Goal: Information Seeking & Learning: Learn about a topic

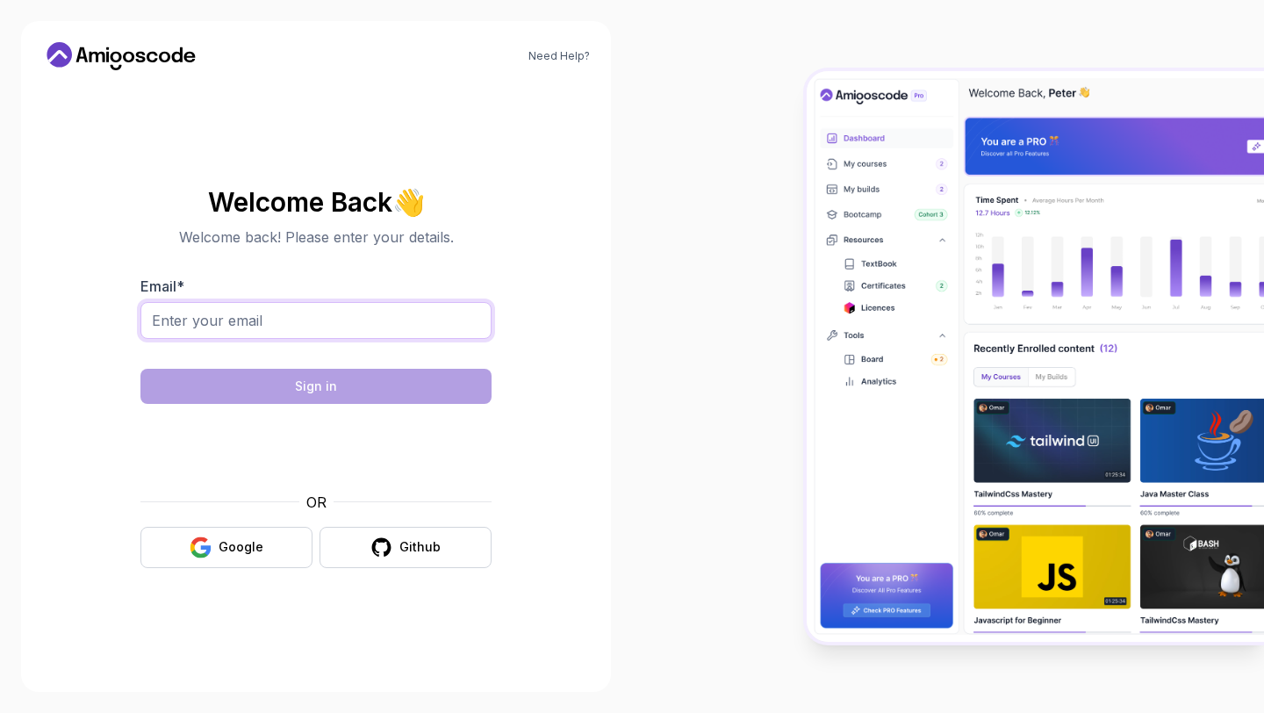
click at [290, 319] on input "Email *" at bounding box center [315, 320] width 351 height 37
type input "[EMAIL_ADDRESS][DOMAIN_NAME]"
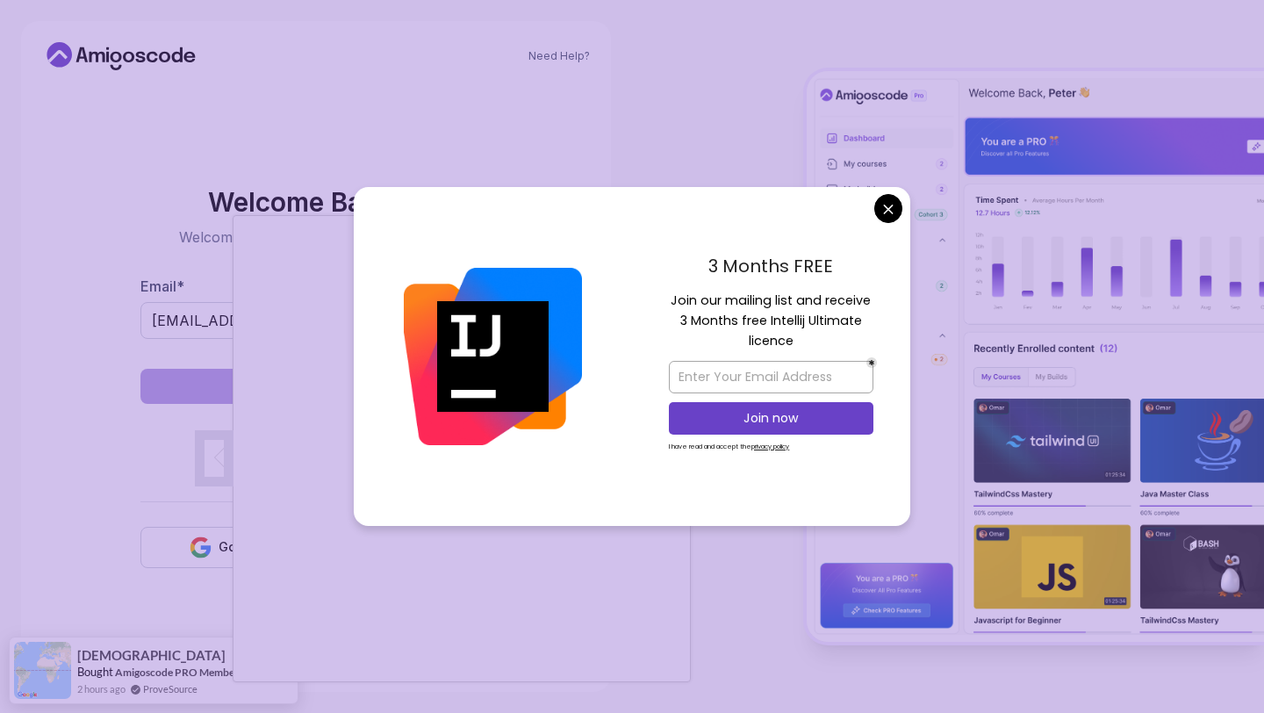
click at [889, 199] on body "Need Help? Welcome Back 👋 Welcome back! Please enter your details. Email * [EMA…" at bounding box center [632, 356] width 1264 height 713
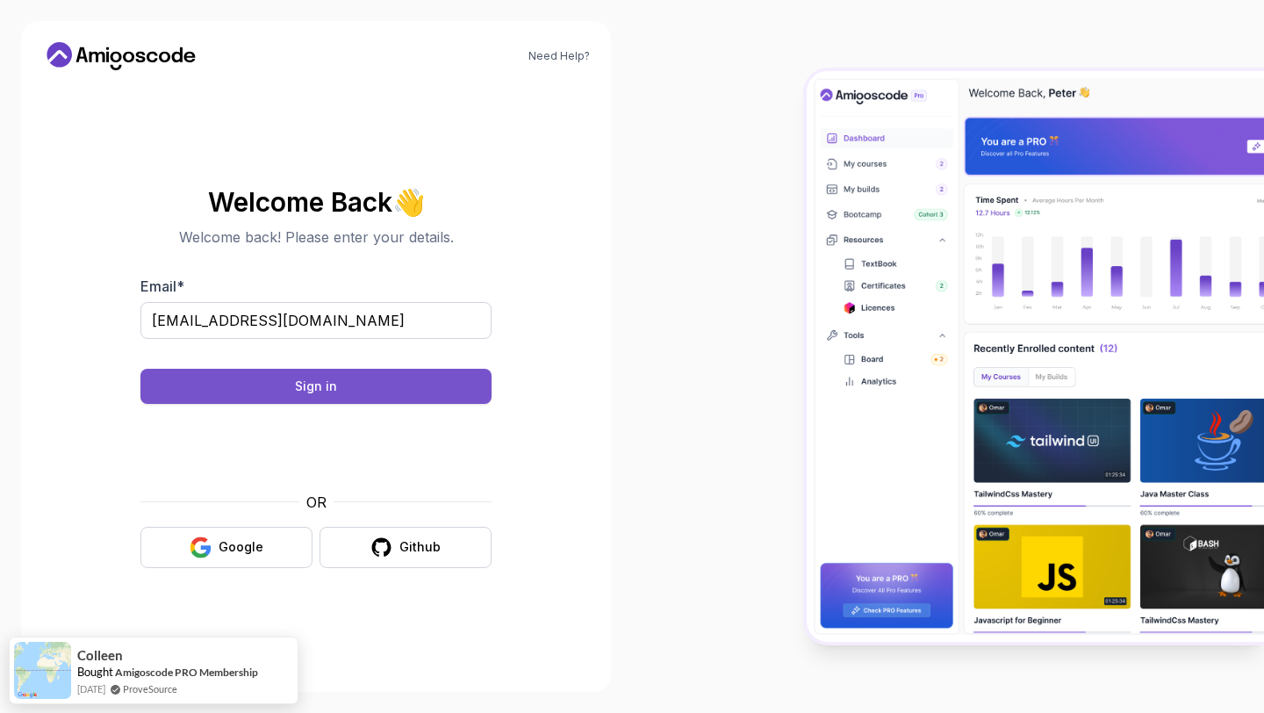
click at [385, 388] on button "Sign in" at bounding box center [315, 386] width 351 height 35
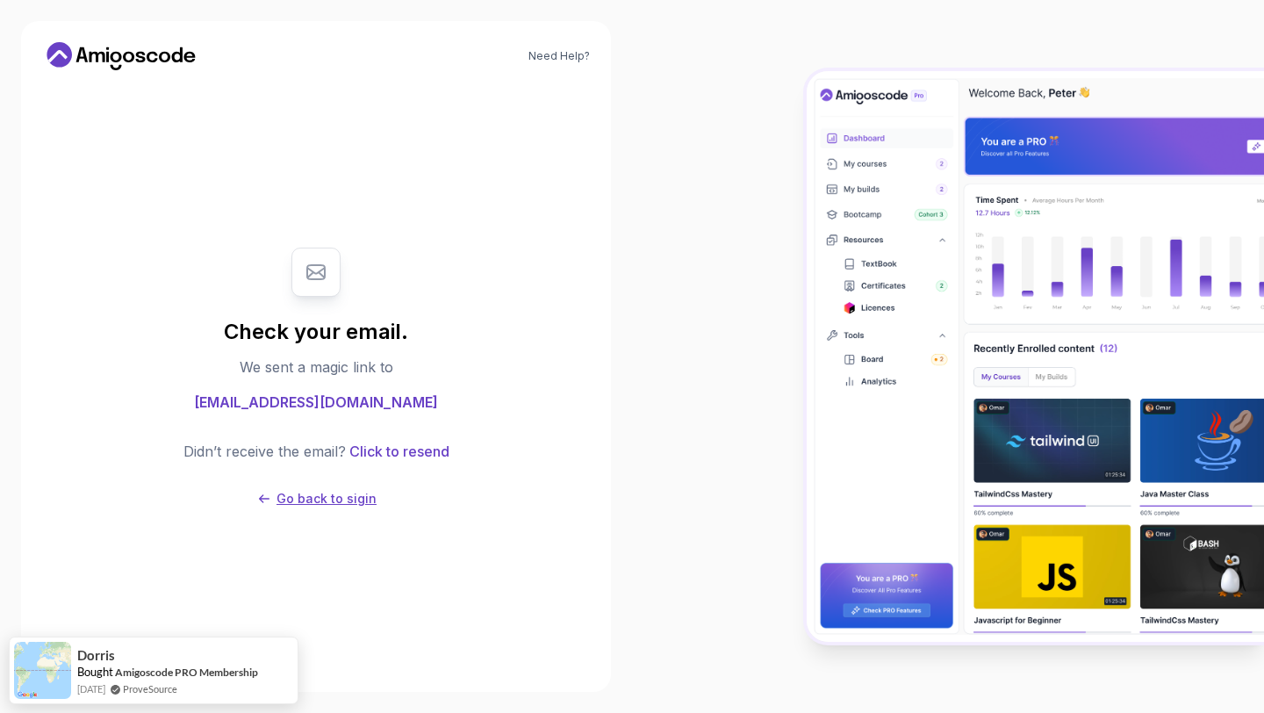
click at [306, 501] on p "Go back to sigin" at bounding box center [327, 499] width 100 height 18
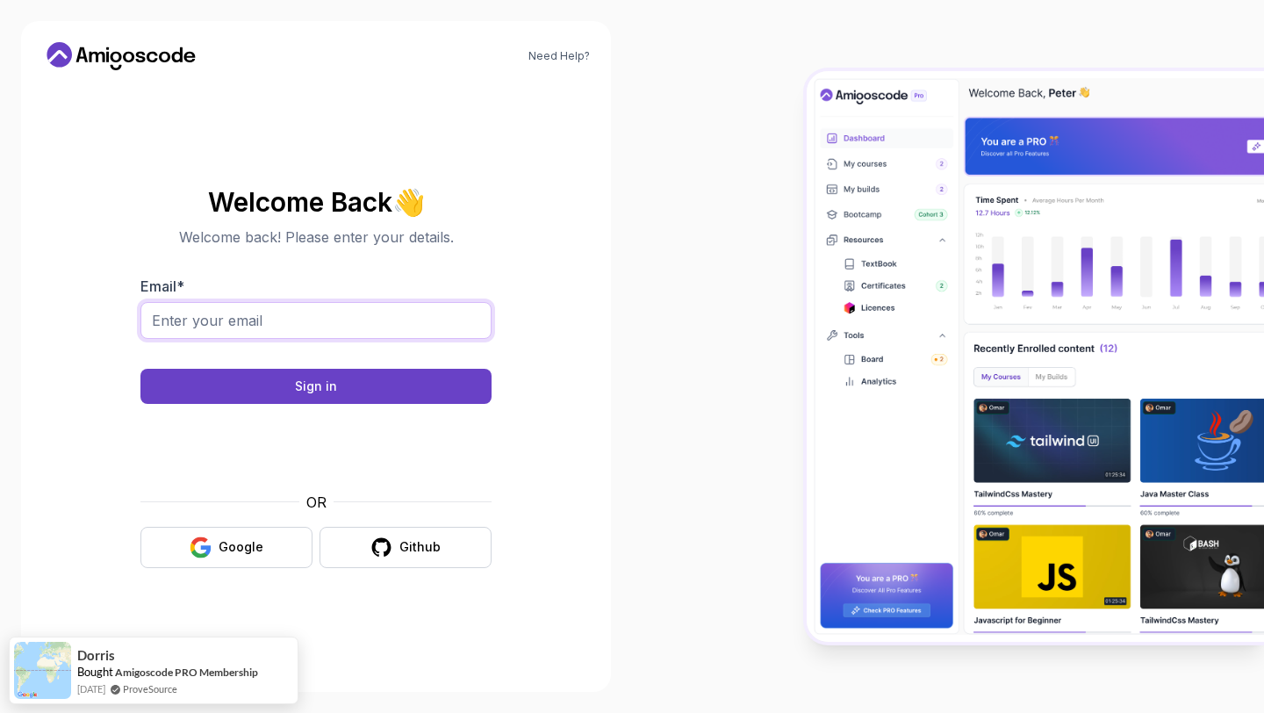
click at [252, 328] on input "Email *" at bounding box center [315, 320] width 351 height 37
type input "himanshusingh9305066@gmail.com"
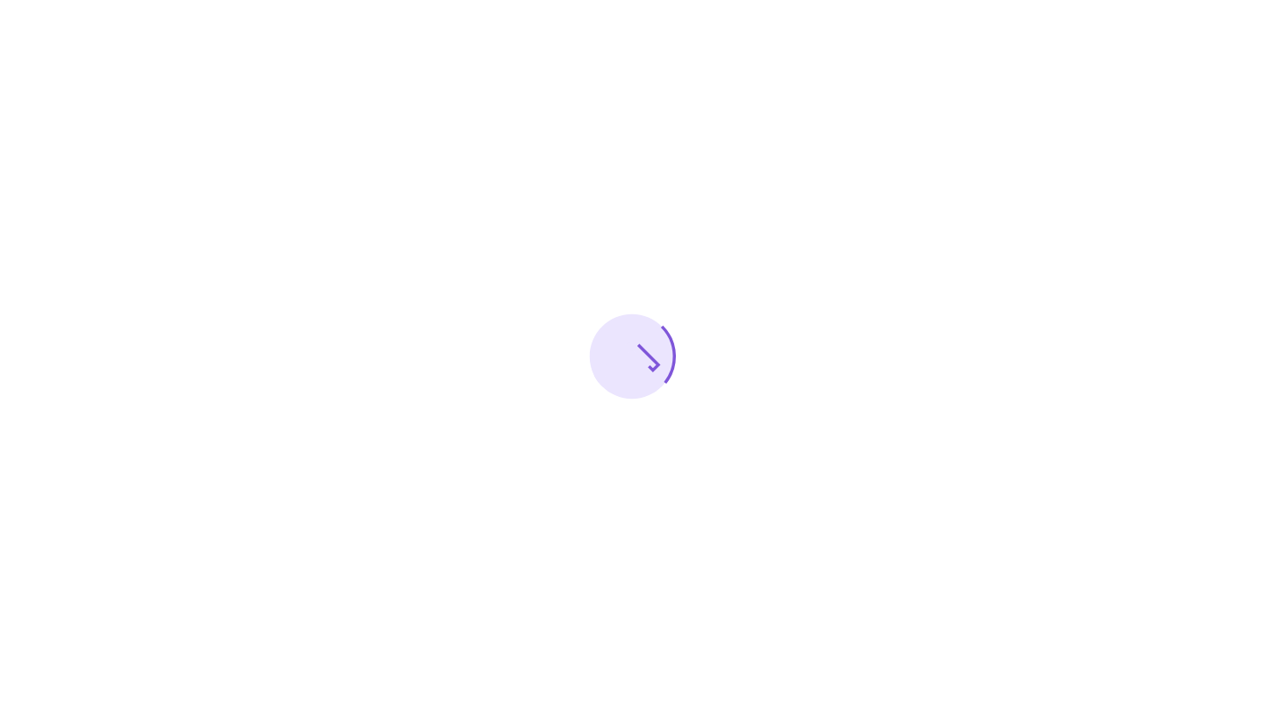
click at [543, 257] on div at bounding box center [632, 356] width 1264 height 713
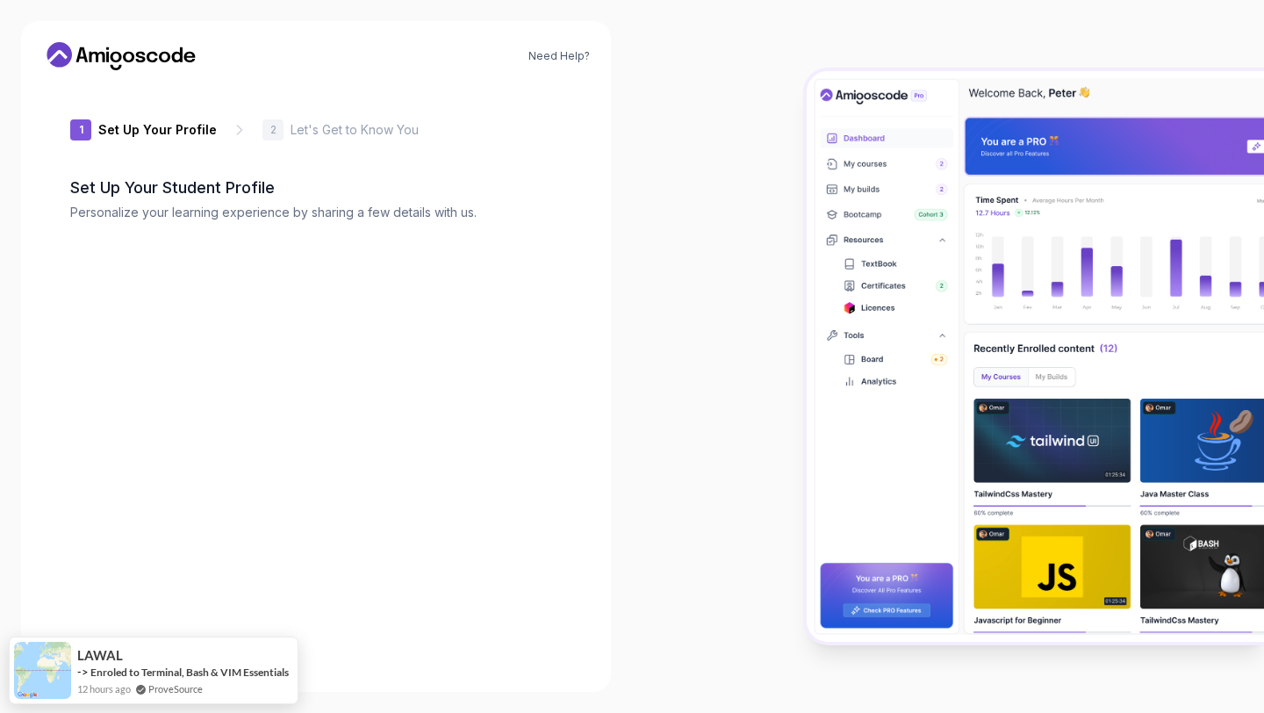
type input "silenthummingbird02f62"
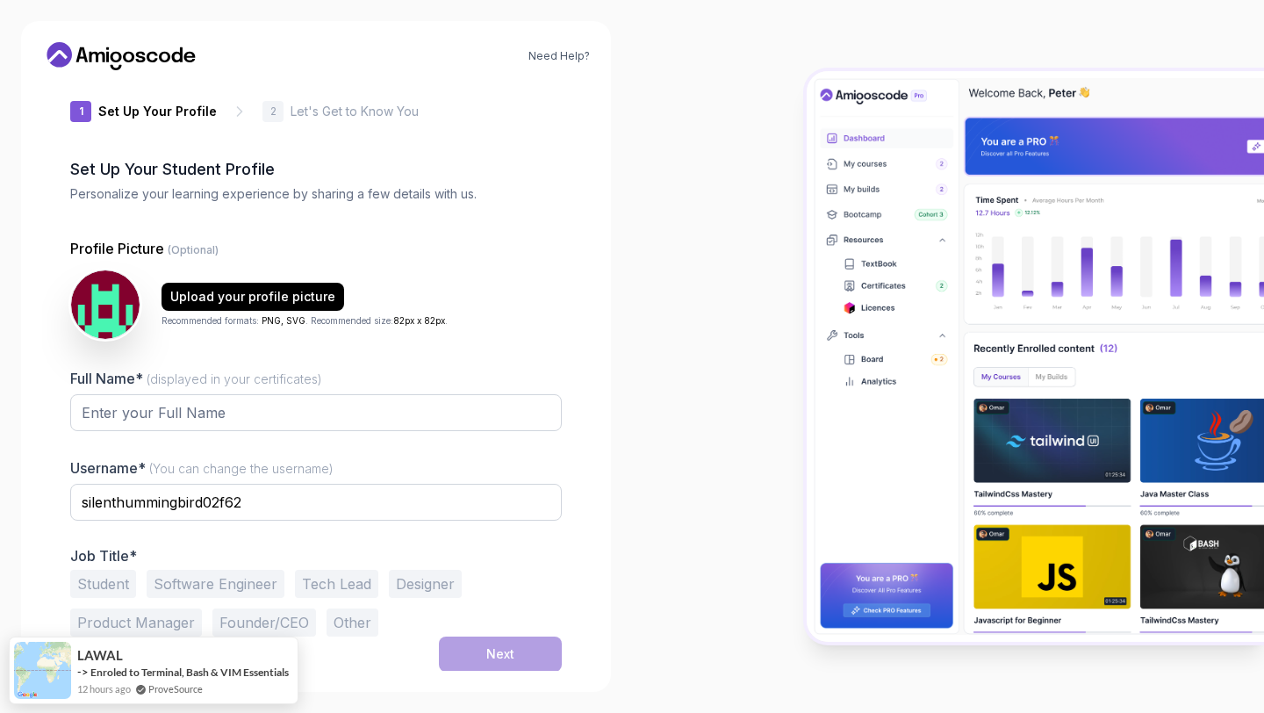
scroll to position [19, 0]
click at [246, 407] on input "Full Name* (displayed in your certificates)" at bounding box center [316, 411] width 492 height 37
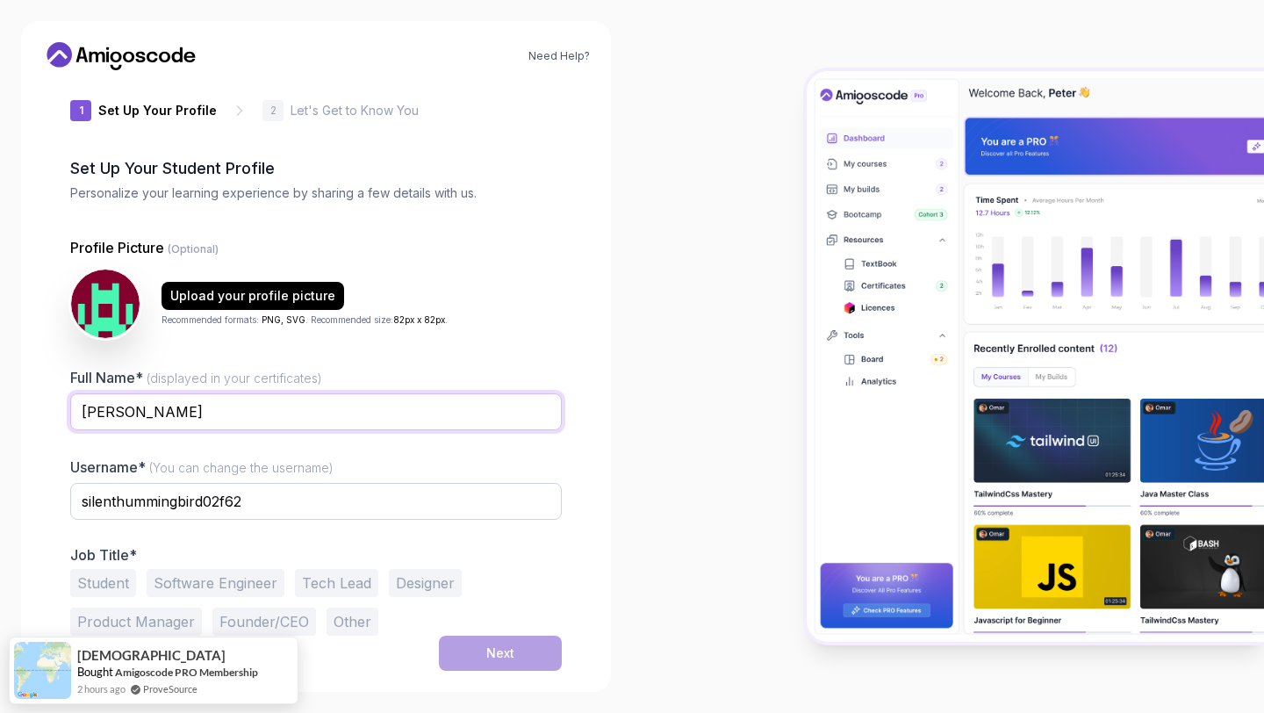
type input "[PERSON_NAME]"
click at [245, 584] on button "Software Engineer" at bounding box center [216, 583] width 138 height 28
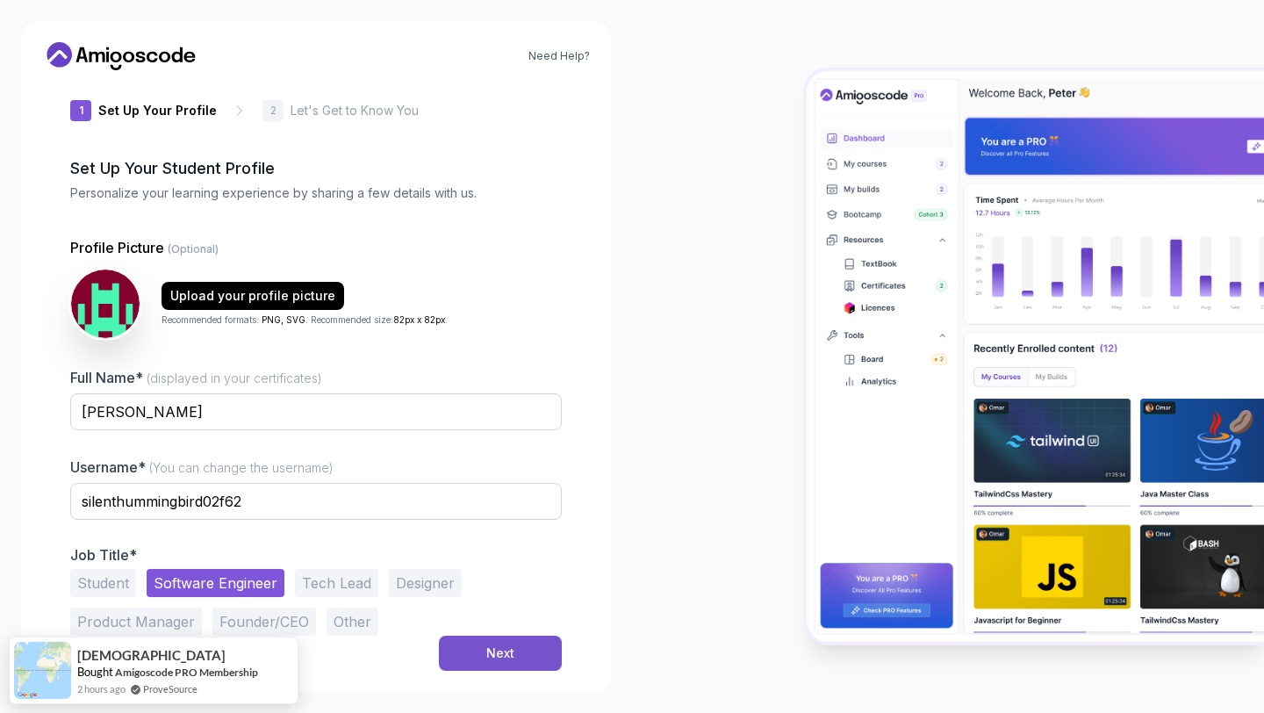
click at [481, 659] on button "Next" at bounding box center [500, 653] width 123 height 35
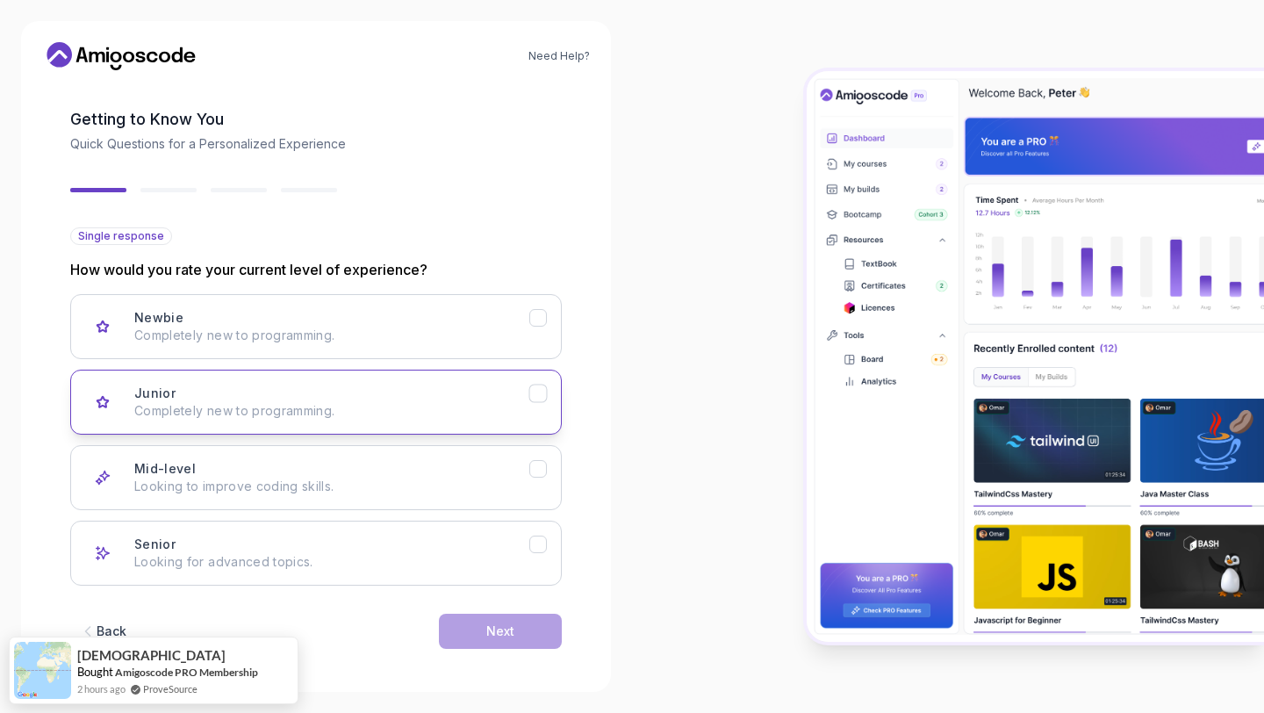
scroll to position [75, 0]
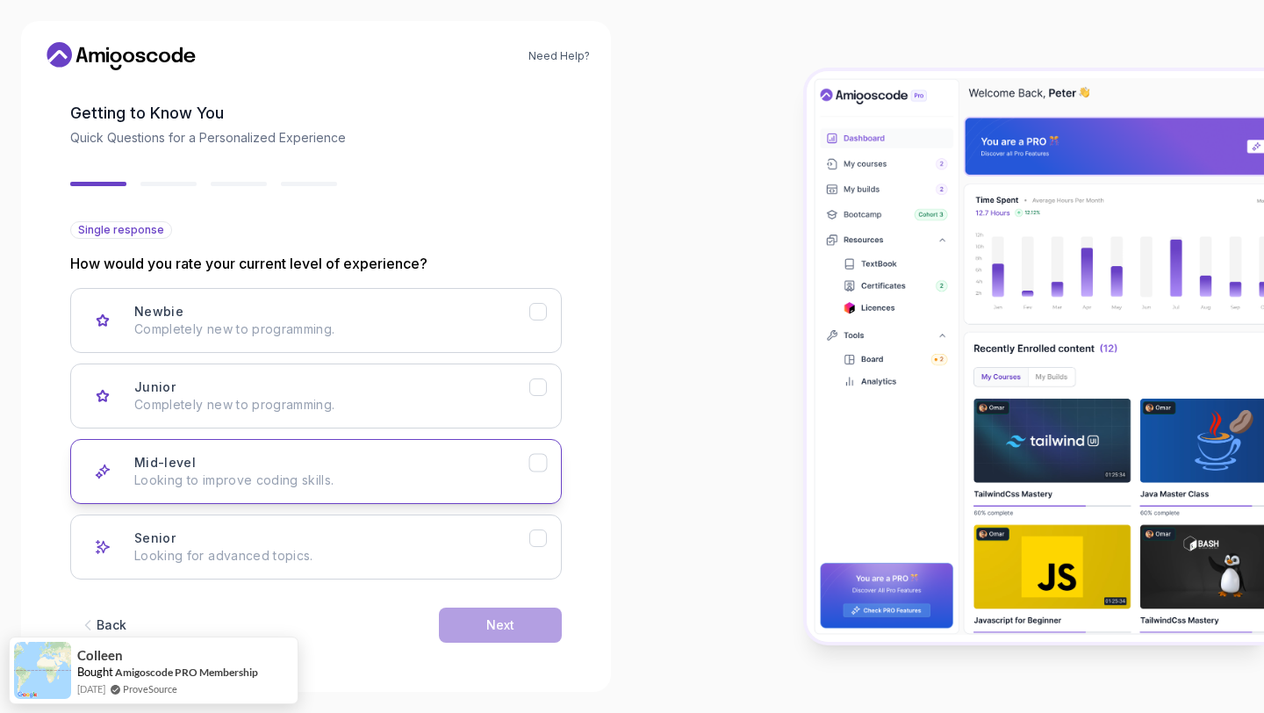
click at [364, 462] on div "Mid-level Looking to improve coding skills." at bounding box center [331, 471] width 395 height 35
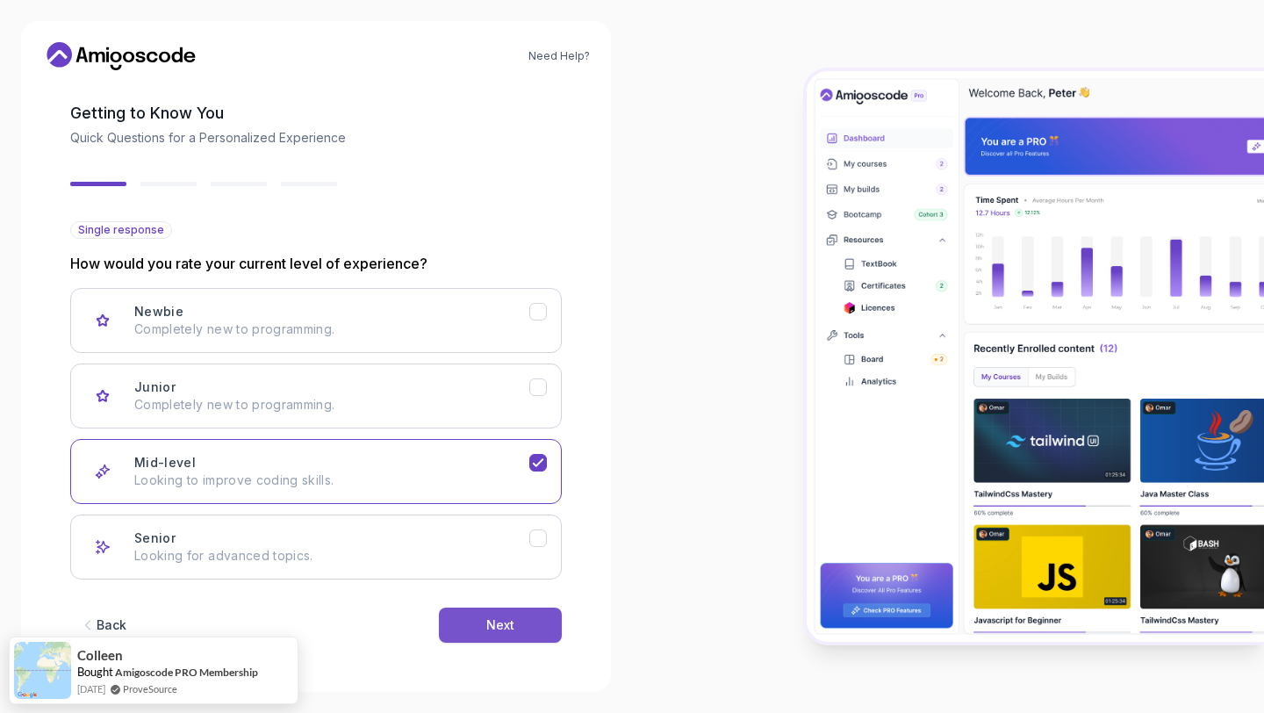
click at [485, 626] on button "Next" at bounding box center [500, 625] width 123 height 35
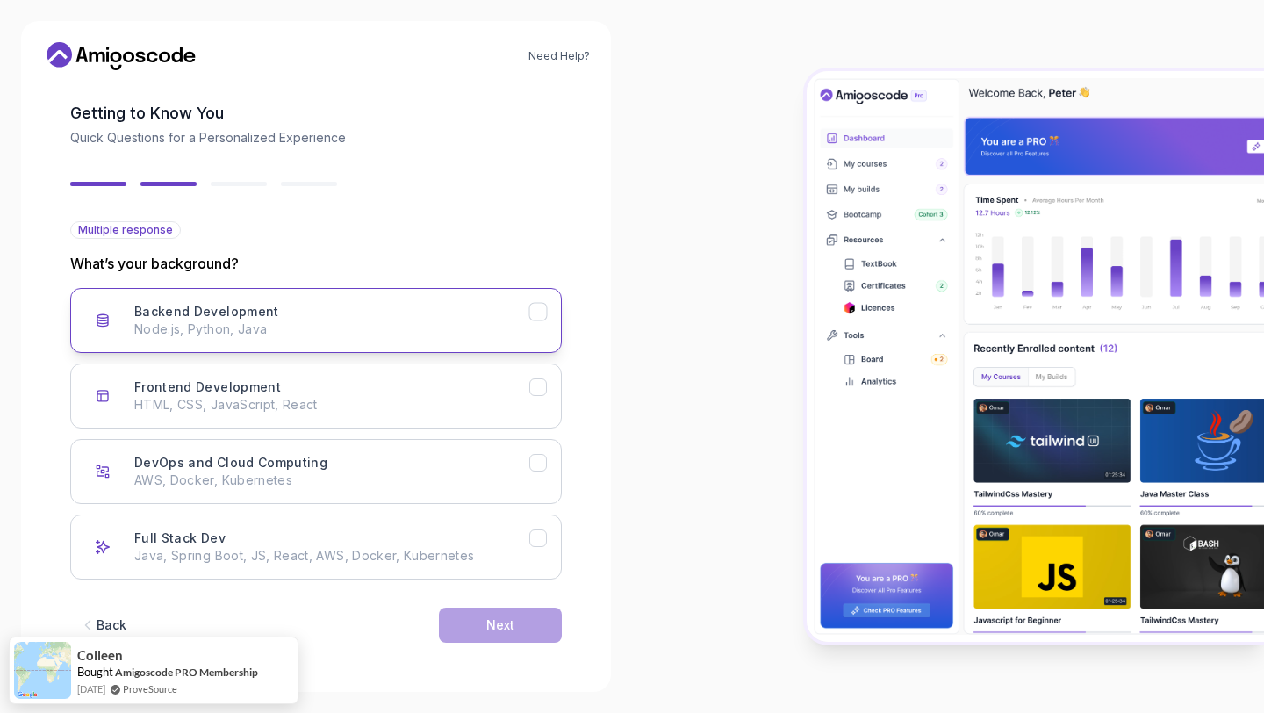
click at [396, 327] on p "Node.js, Python, Java" at bounding box center [331, 329] width 395 height 18
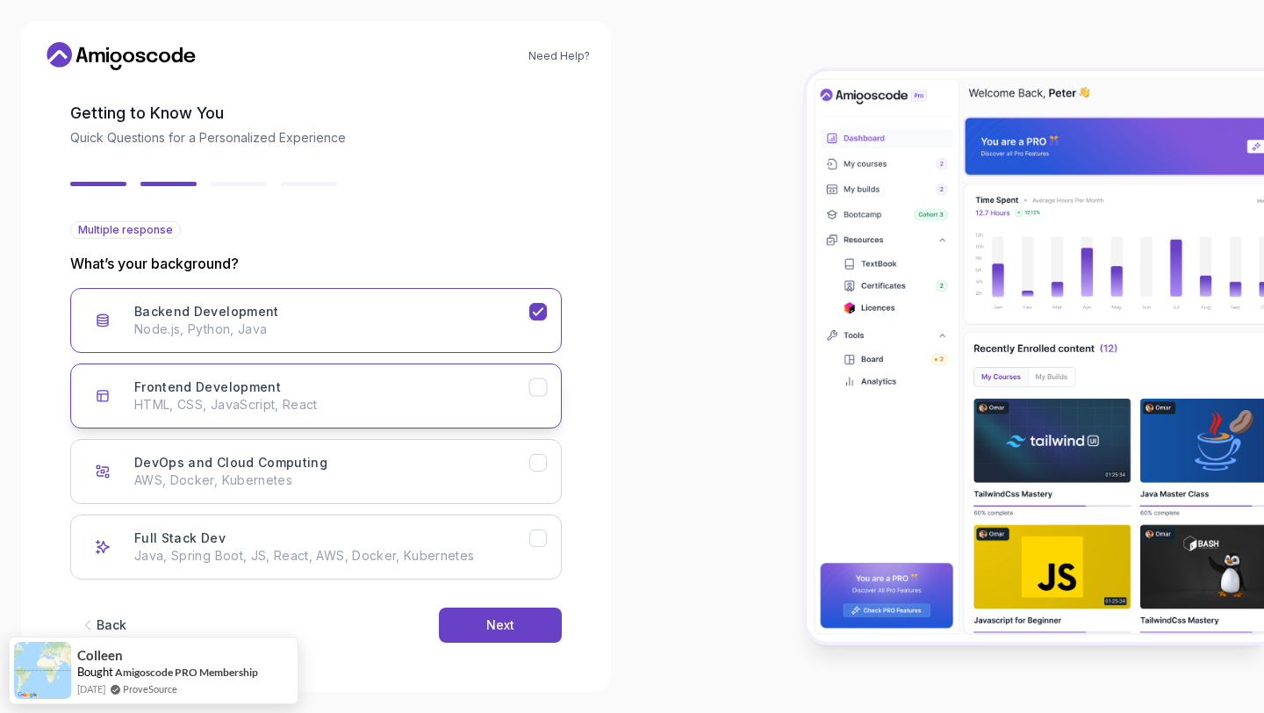
click at [467, 407] on p "HTML, CSS, JavaScript, React" at bounding box center [331, 405] width 395 height 18
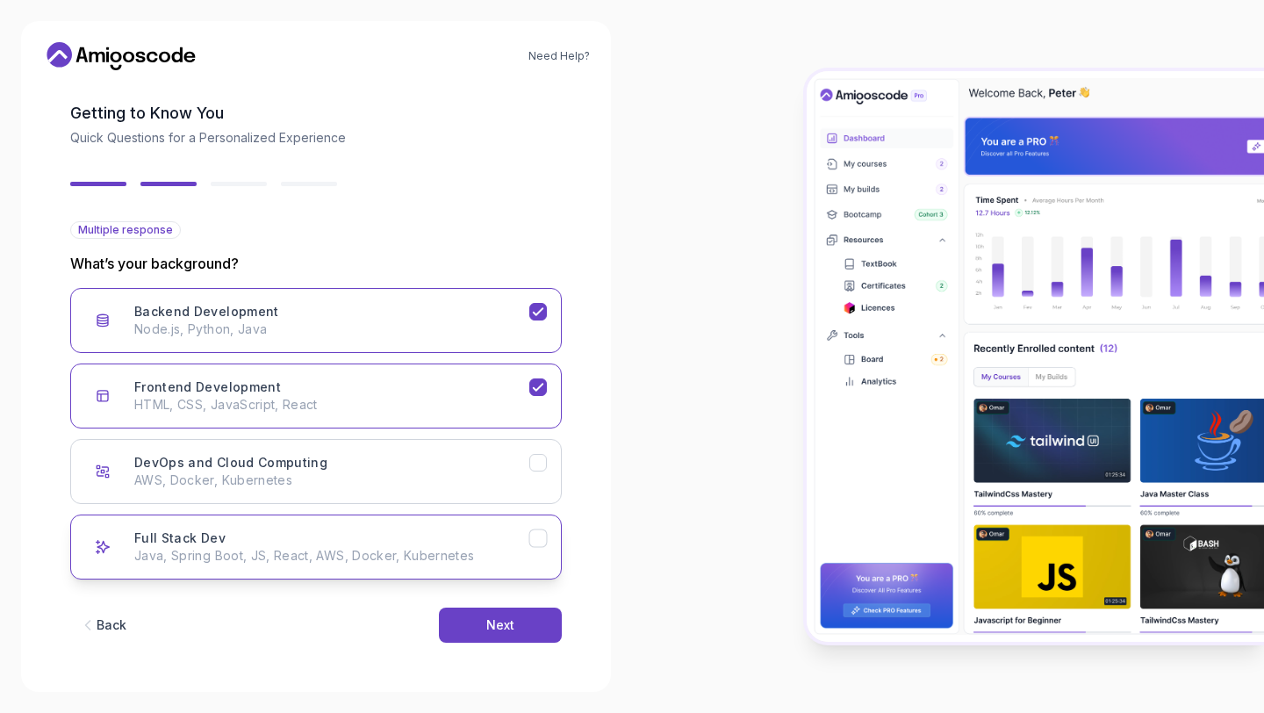
click at [528, 551] on p "Java, Spring Boot, JS, React, AWS, Docker, Kubernetes" at bounding box center [331, 556] width 395 height 18
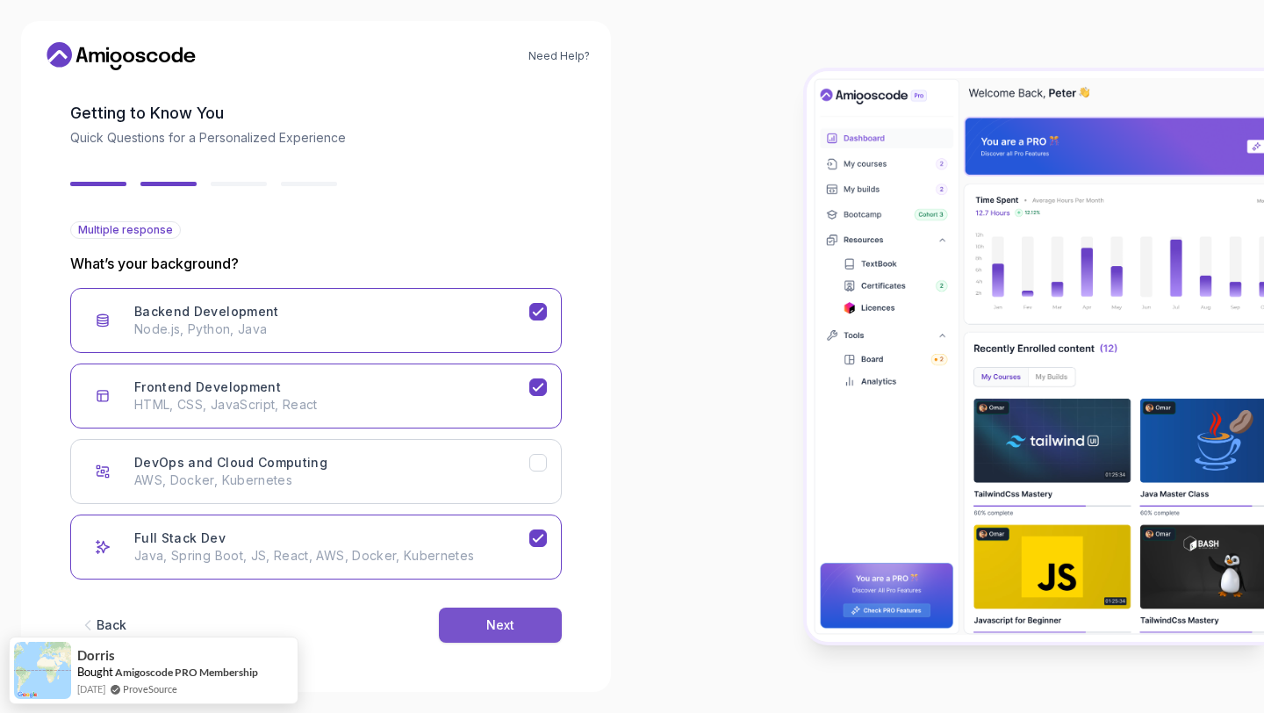
click at [518, 632] on button "Next" at bounding box center [500, 625] width 123 height 35
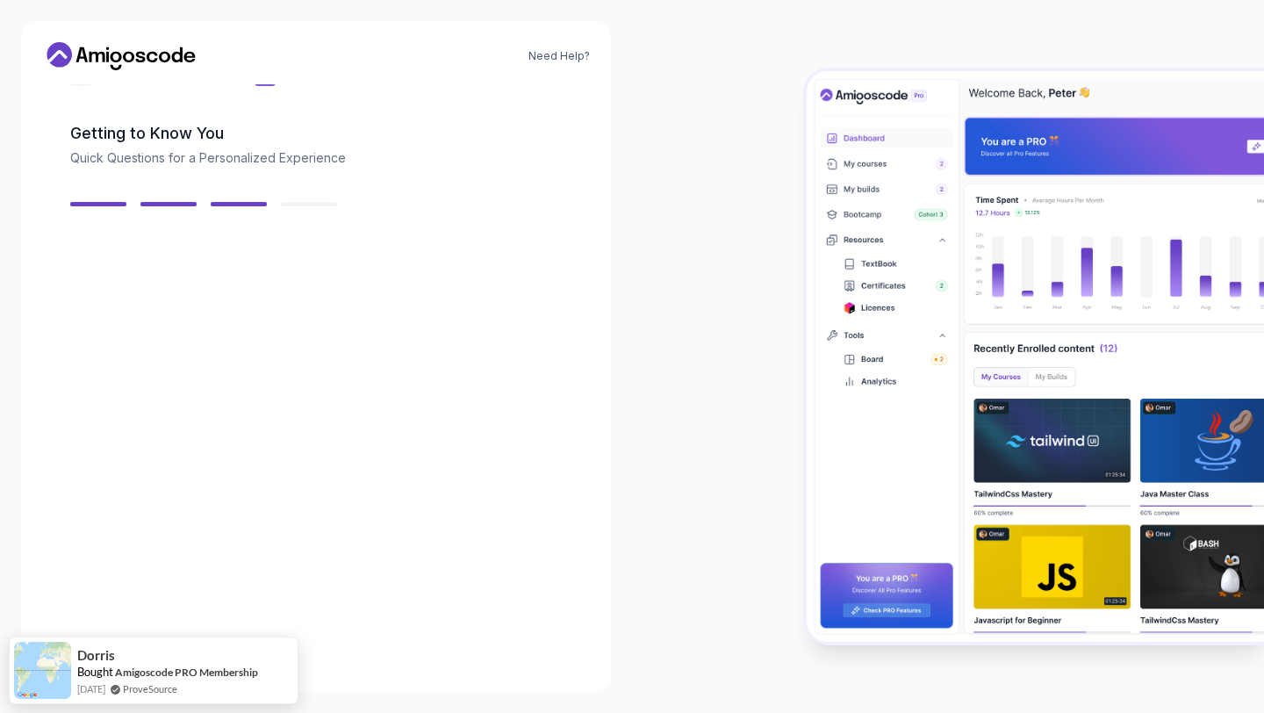
scroll to position [54, 0]
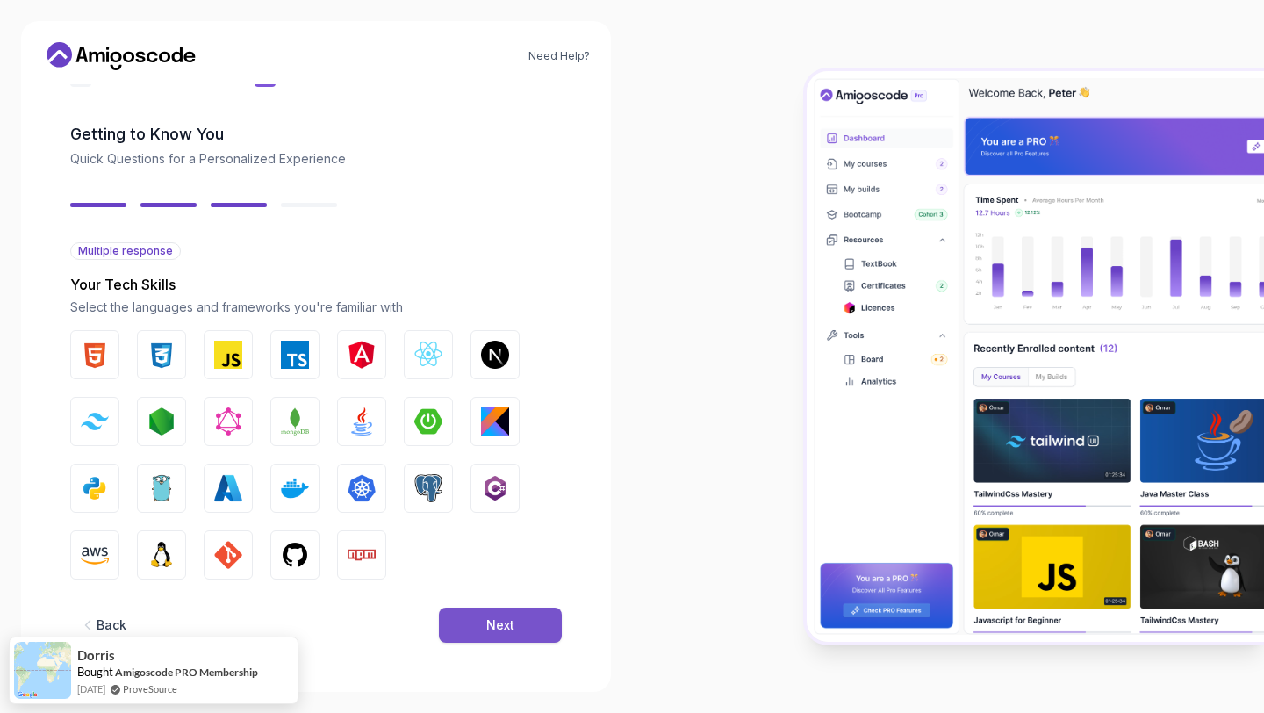
click at [515, 633] on button "Next" at bounding box center [500, 625] width 123 height 35
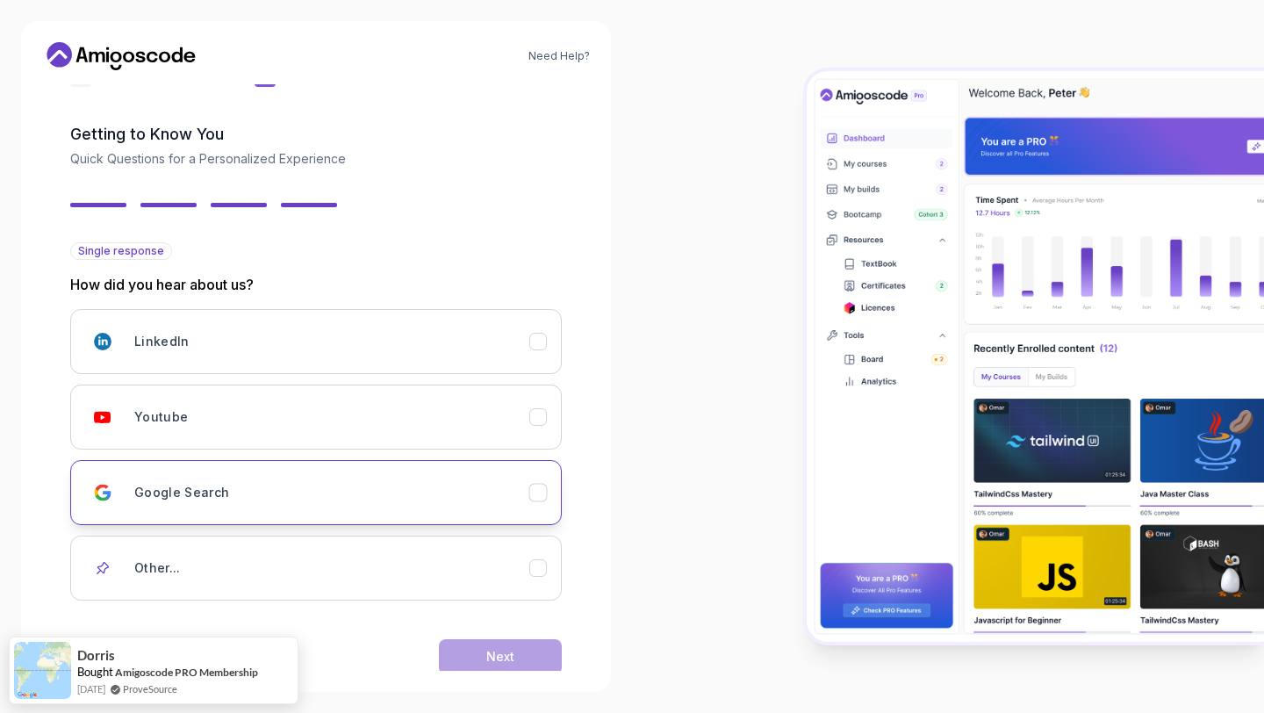
scroll to position [85, 0]
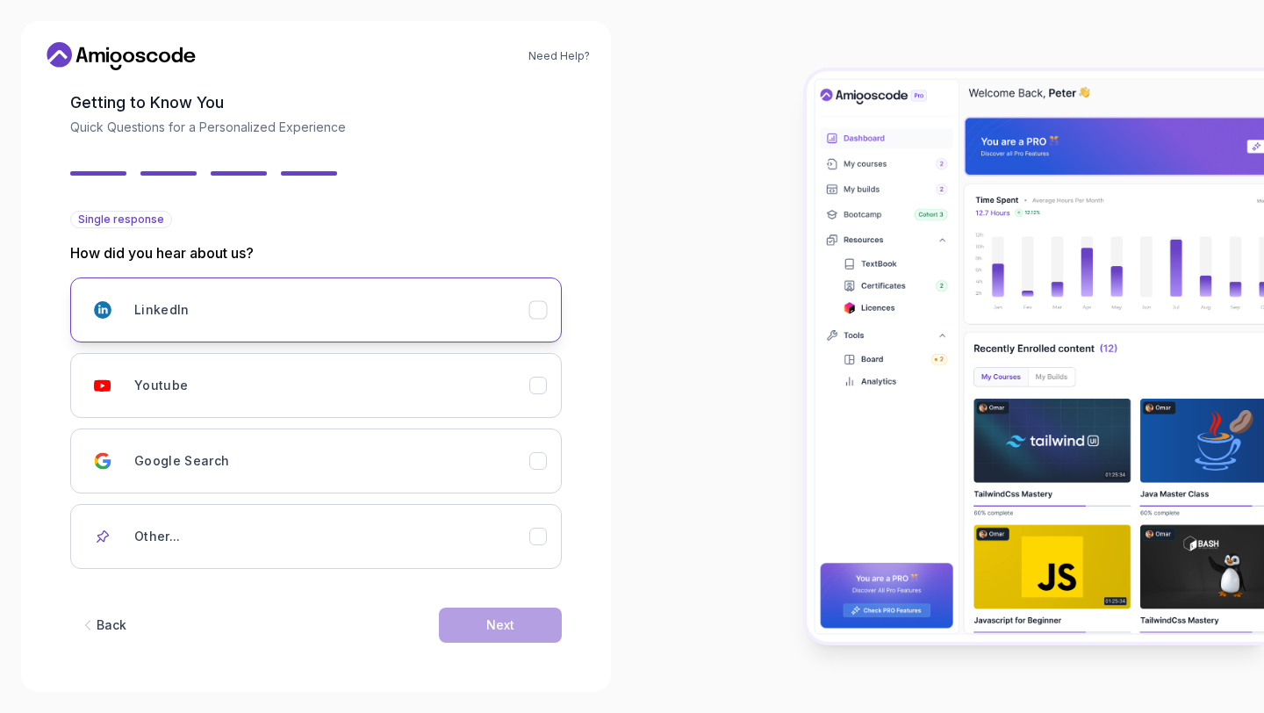
click at [539, 316] on icon "LinkedIn" at bounding box center [538, 310] width 17 height 17
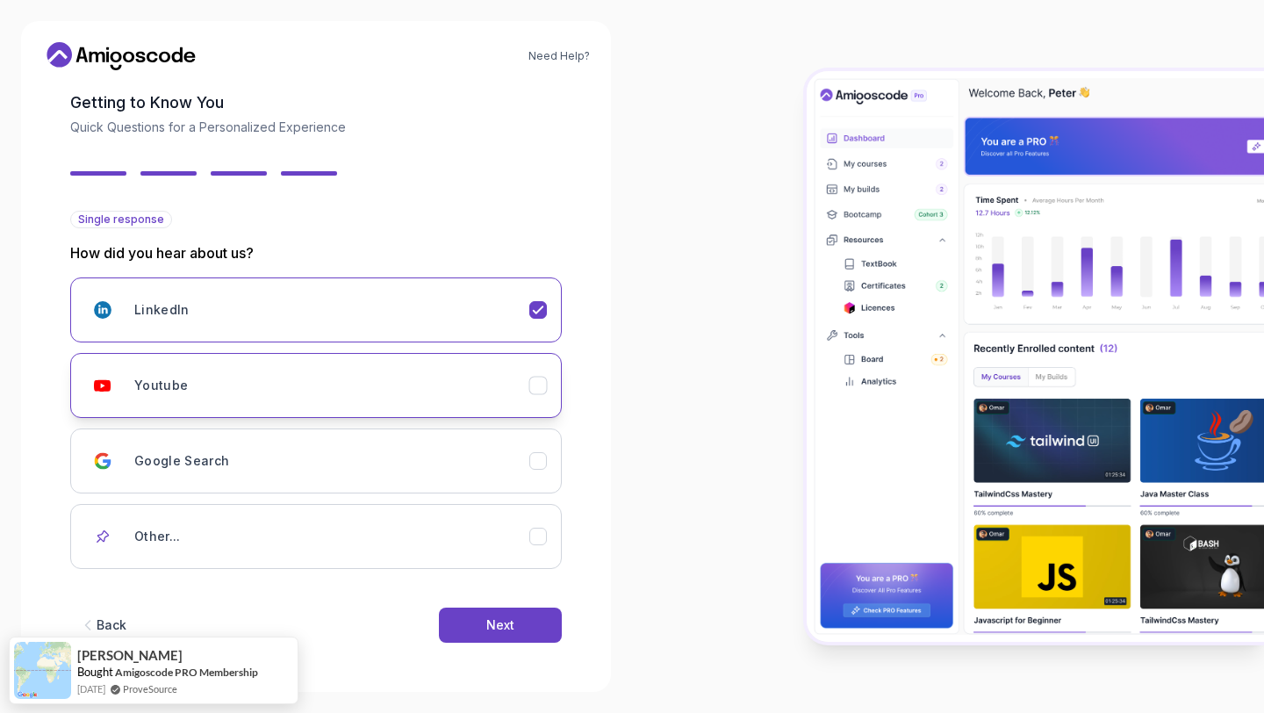
click at [527, 394] on div "Youtube" at bounding box center [331, 385] width 395 height 35
click at [492, 639] on button "Next" at bounding box center [500, 625] width 123 height 35
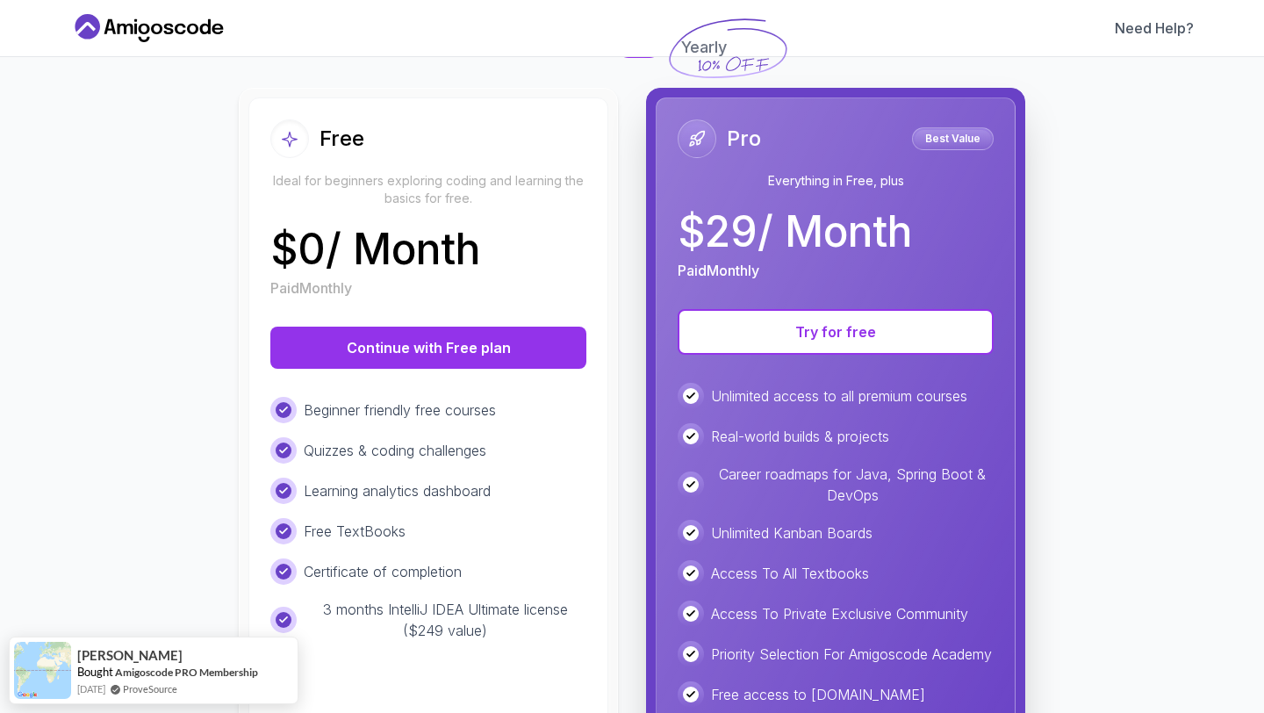
scroll to position [244, 0]
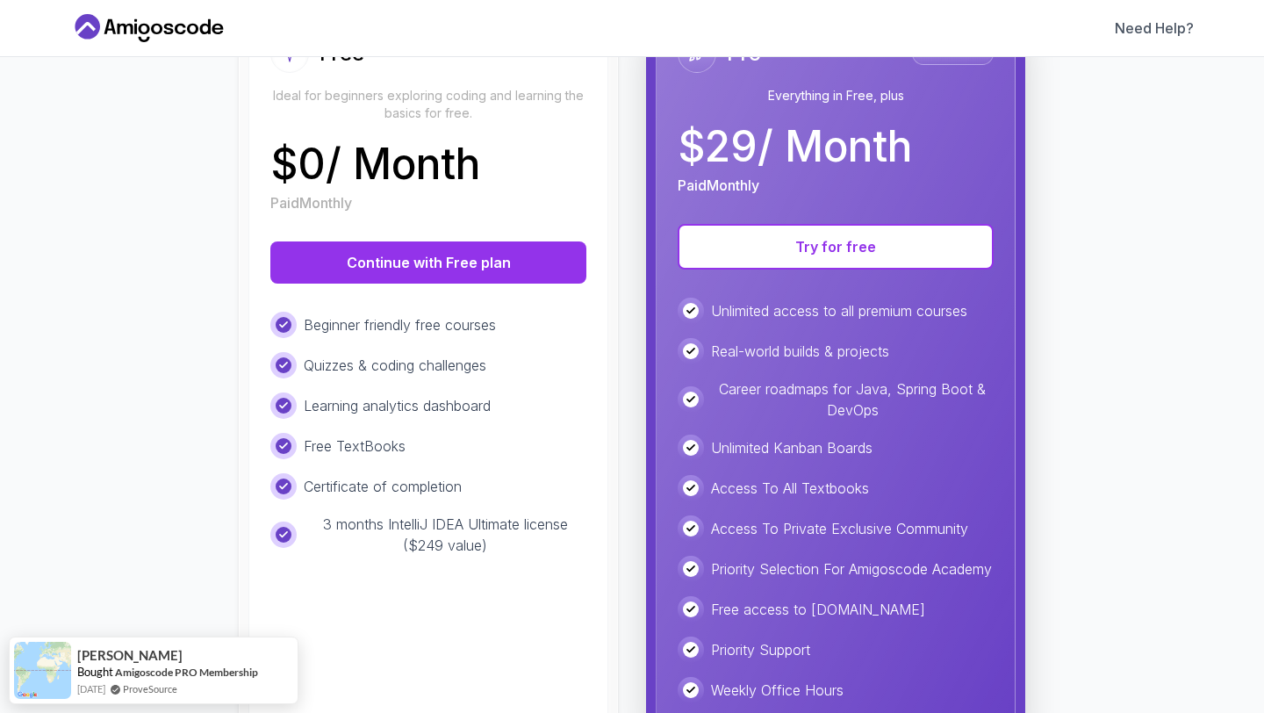
click at [495, 335] on p "Beginner friendly free courses" at bounding box center [400, 324] width 192 height 21
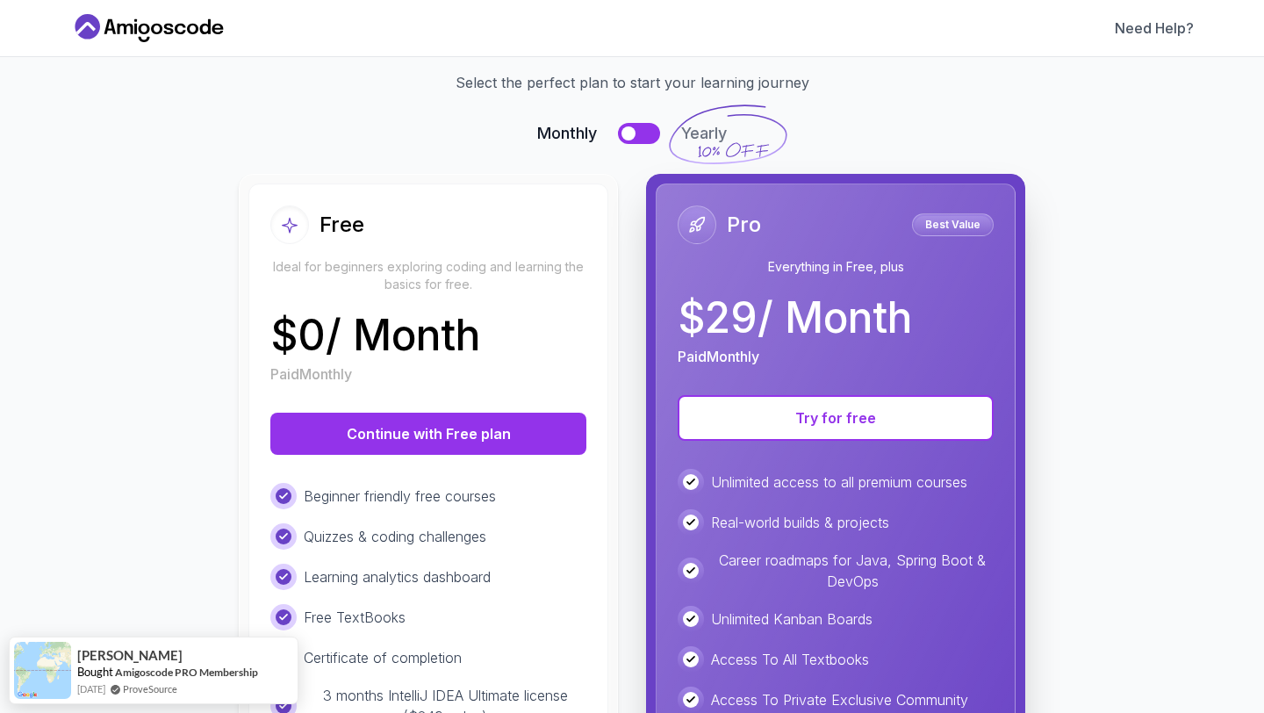
scroll to position [58, 0]
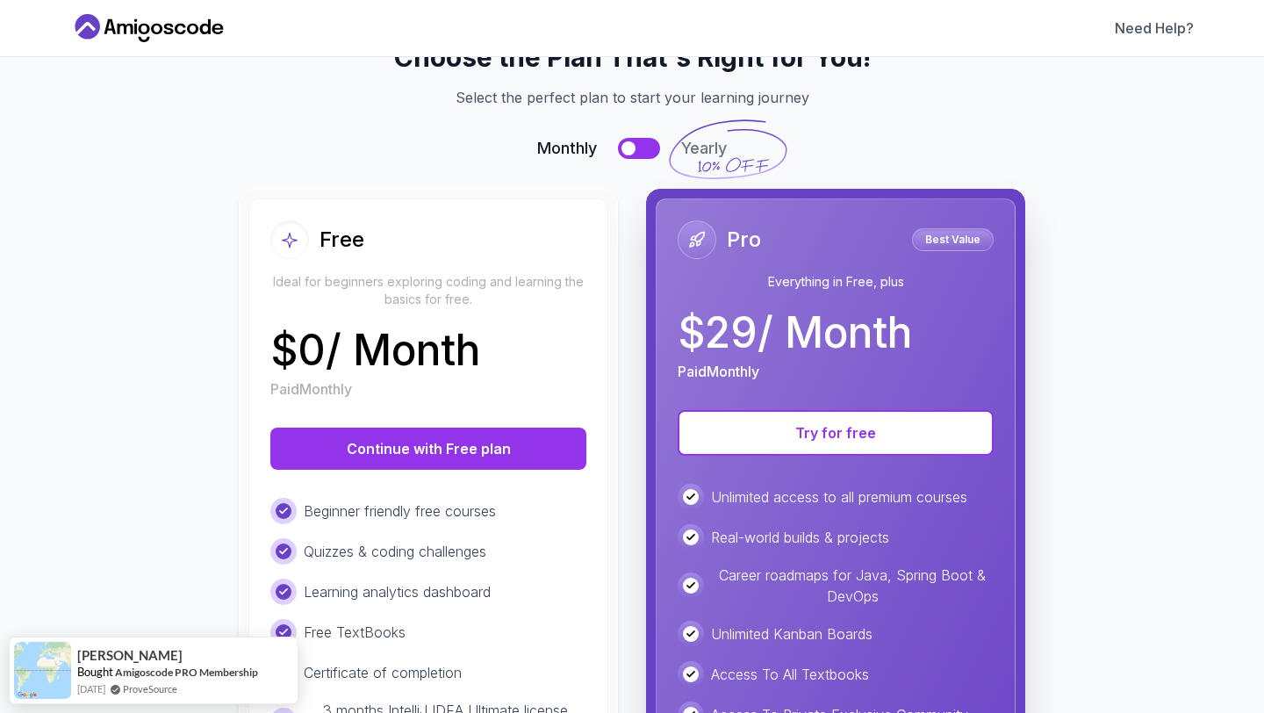
click at [501, 246] on div "Free" at bounding box center [428, 239] width 316 height 39
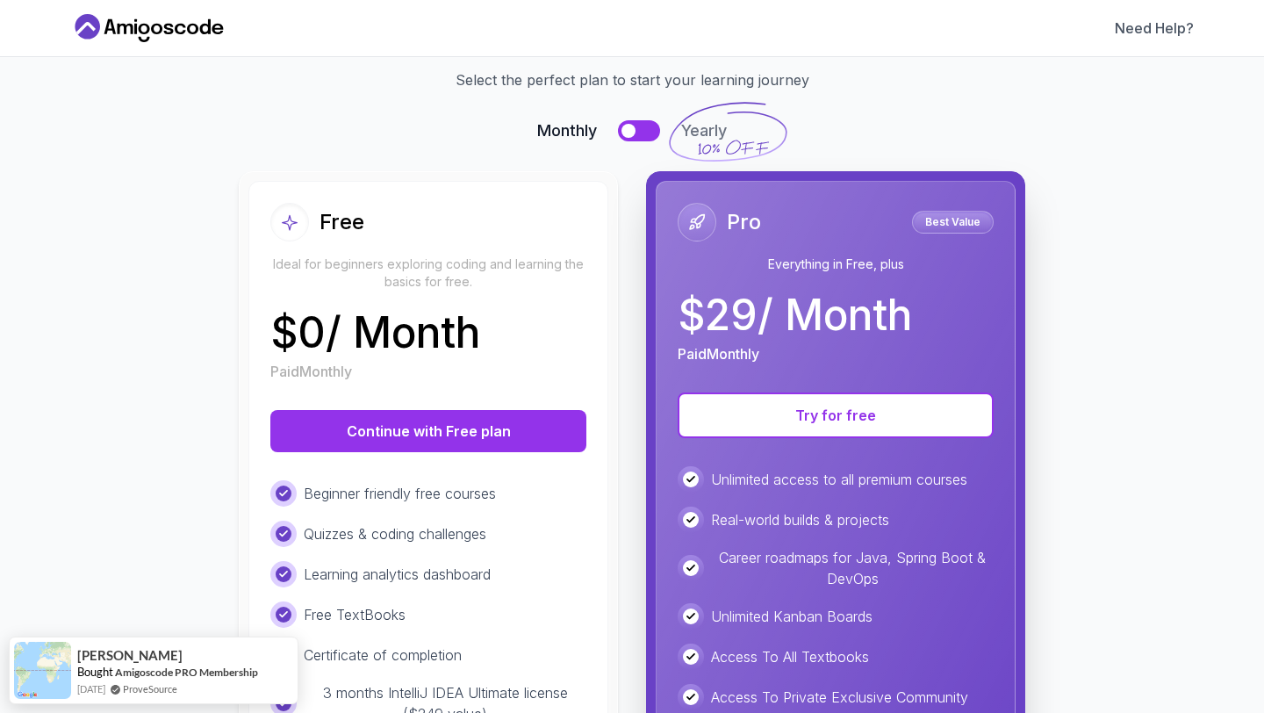
scroll to position [77, 0]
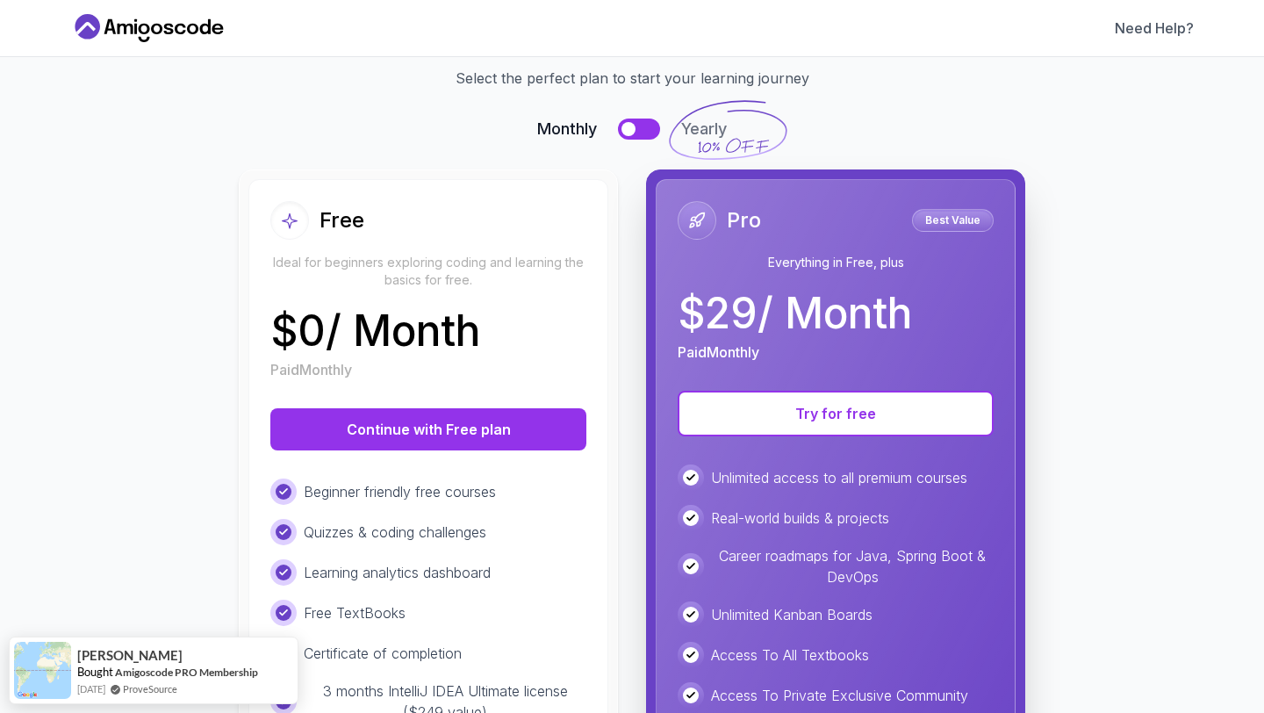
click at [425, 248] on div "Free Ideal for beginners exploring coding and learning the basics for free." at bounding box center [428, 245] width 316 height 88
click at [515, 252] on div "Free Ideal for beginners exploring coding and learning the basics for free." at bounding box center [428, 245] width 316 height 88
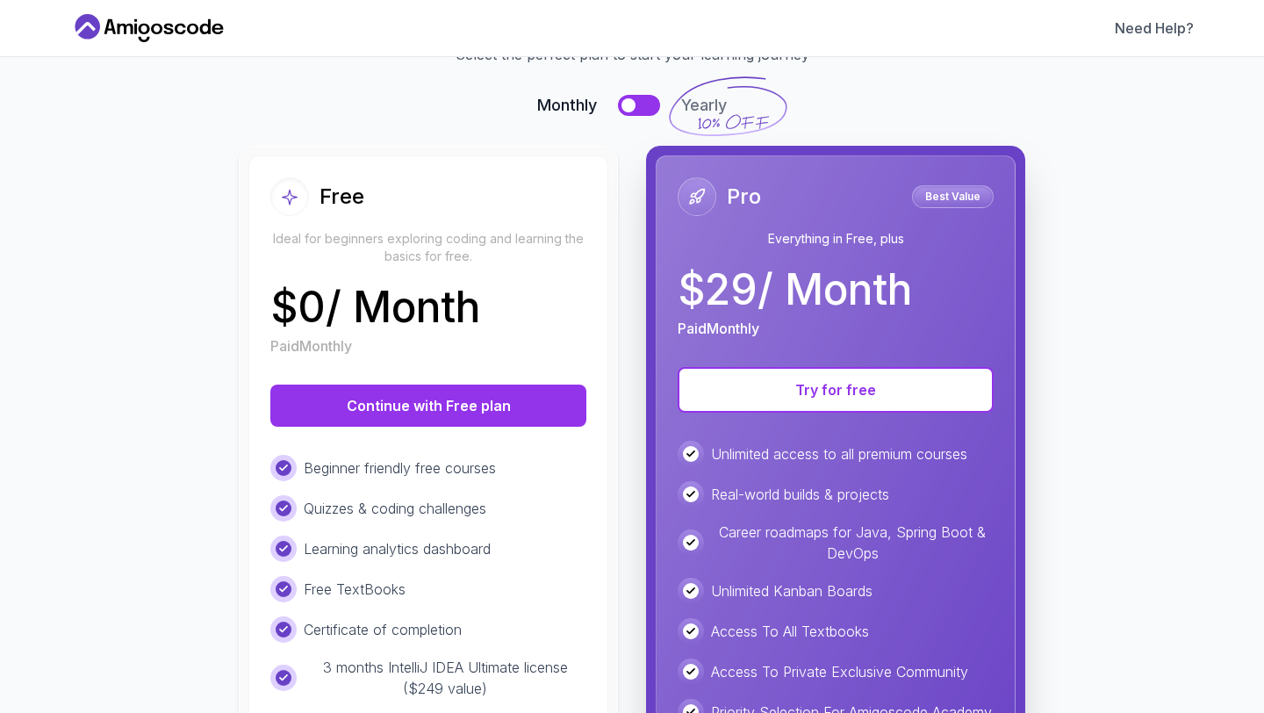
scroll to position [100, 0]
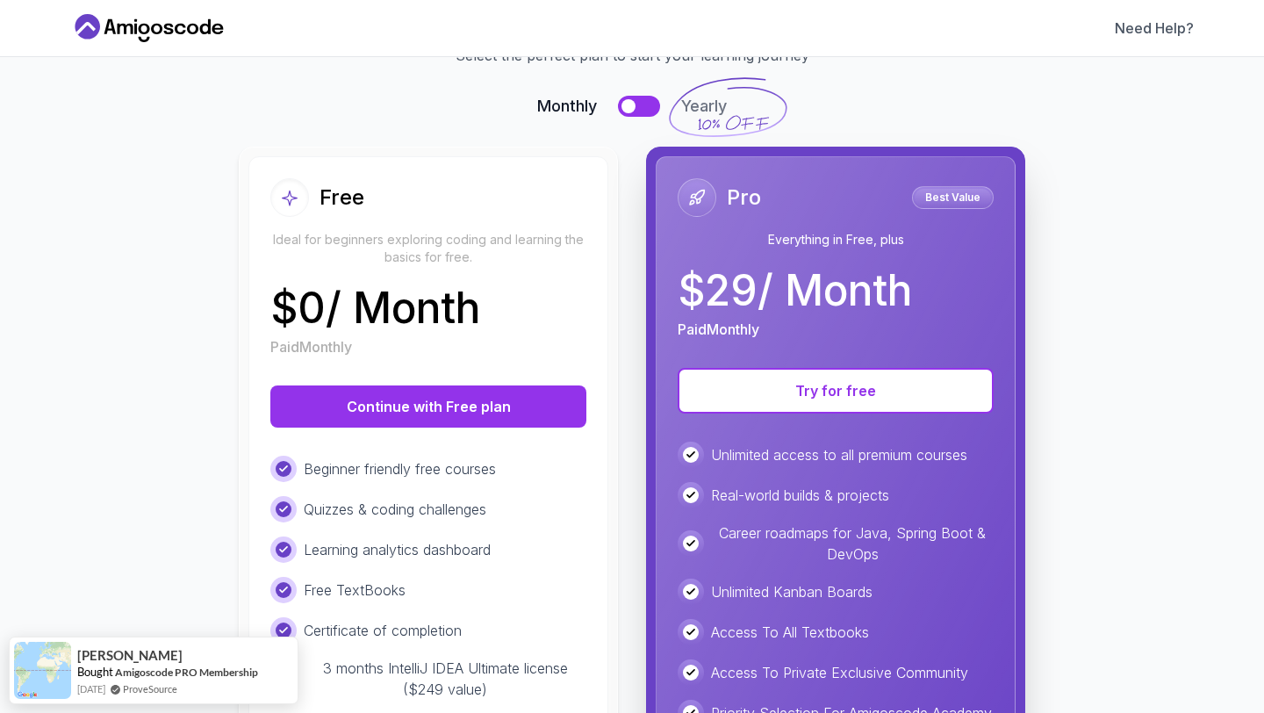
click at [629, 108] on div at bounding box center [629, 106] width 14 height 14
click at [629, 108] on button at bounding box center [639, 106] width 42 height 21
click at [629, 108] on div at bounding box center [629, 106] width 14 height 14
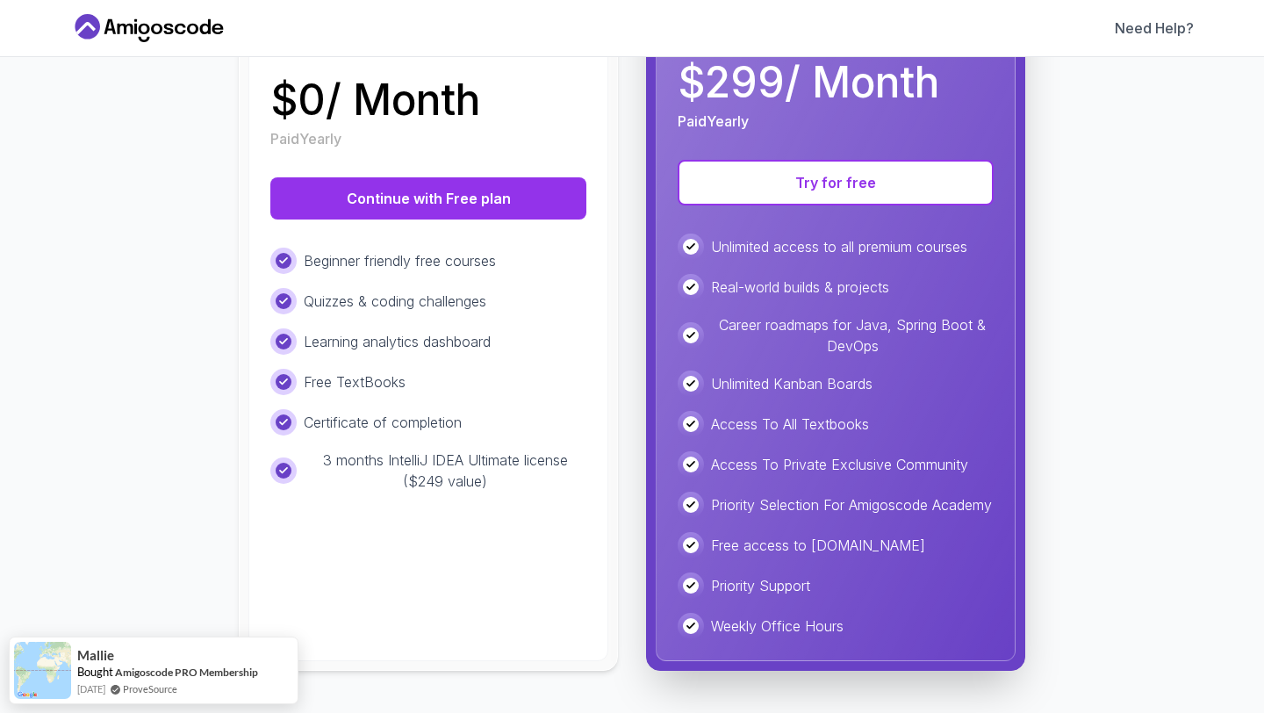
scroll to position [0, 0]
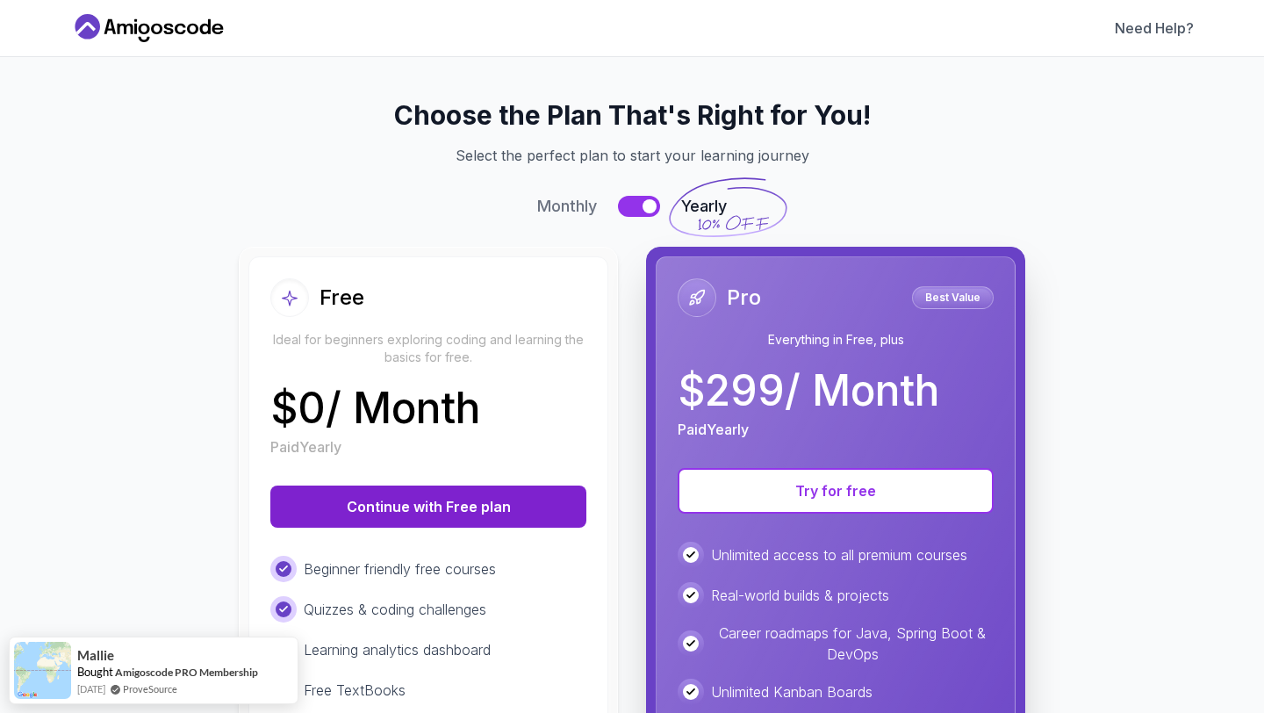
click at [490, 504] on button "Continue with Free plan" at bounding box center [428, 507] width 316 height 42
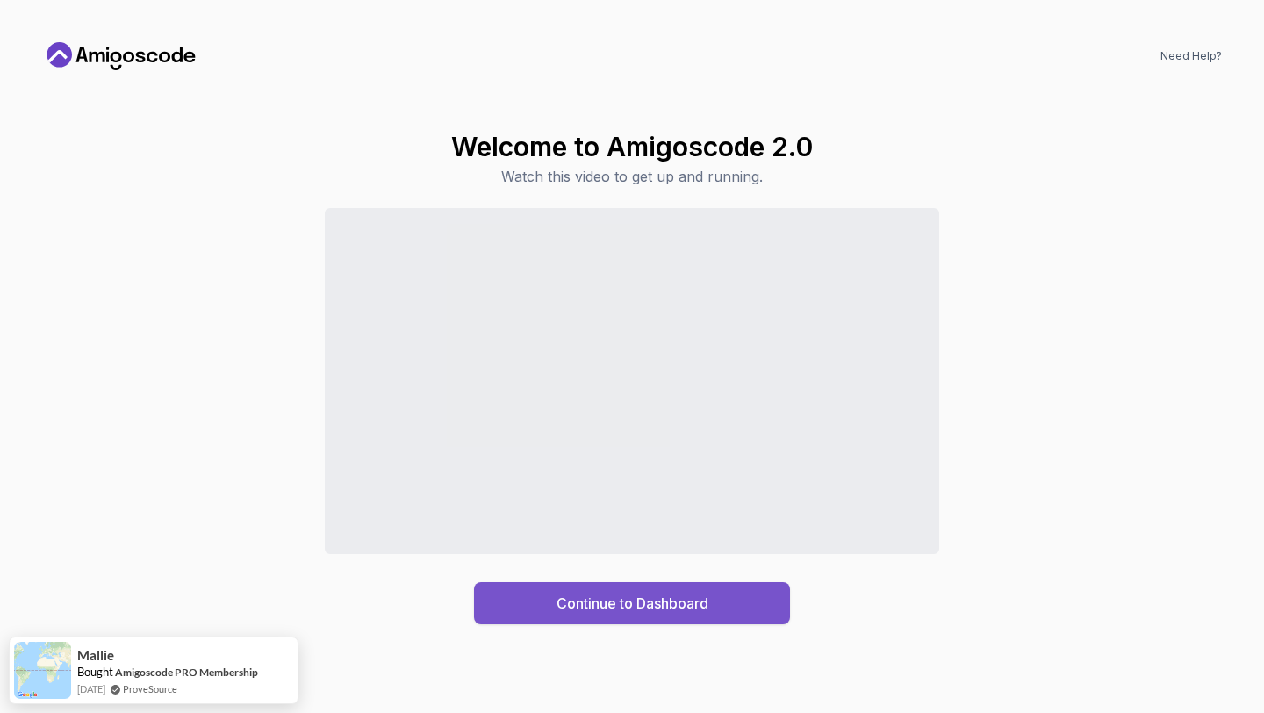
click at [574, 616] on button "Continue to Dashboard" at bounding box center [632, 603] width 316 height 42
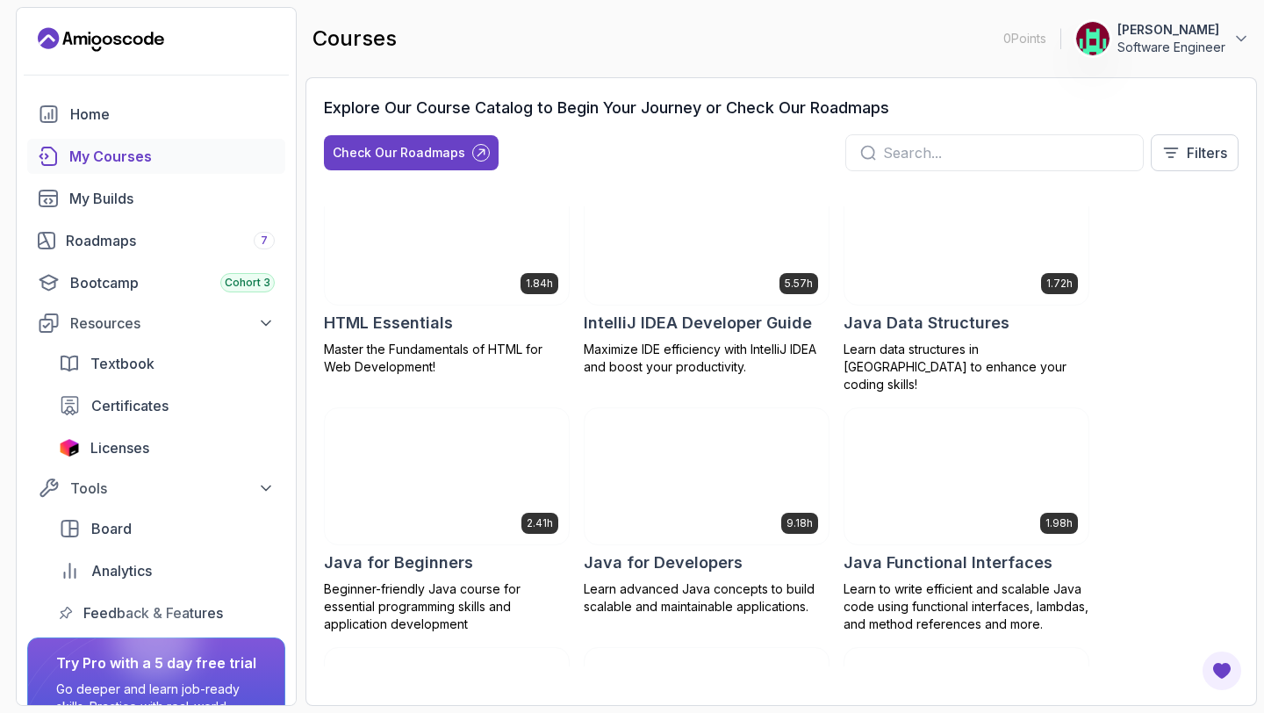
scroll to position [1039, 0]
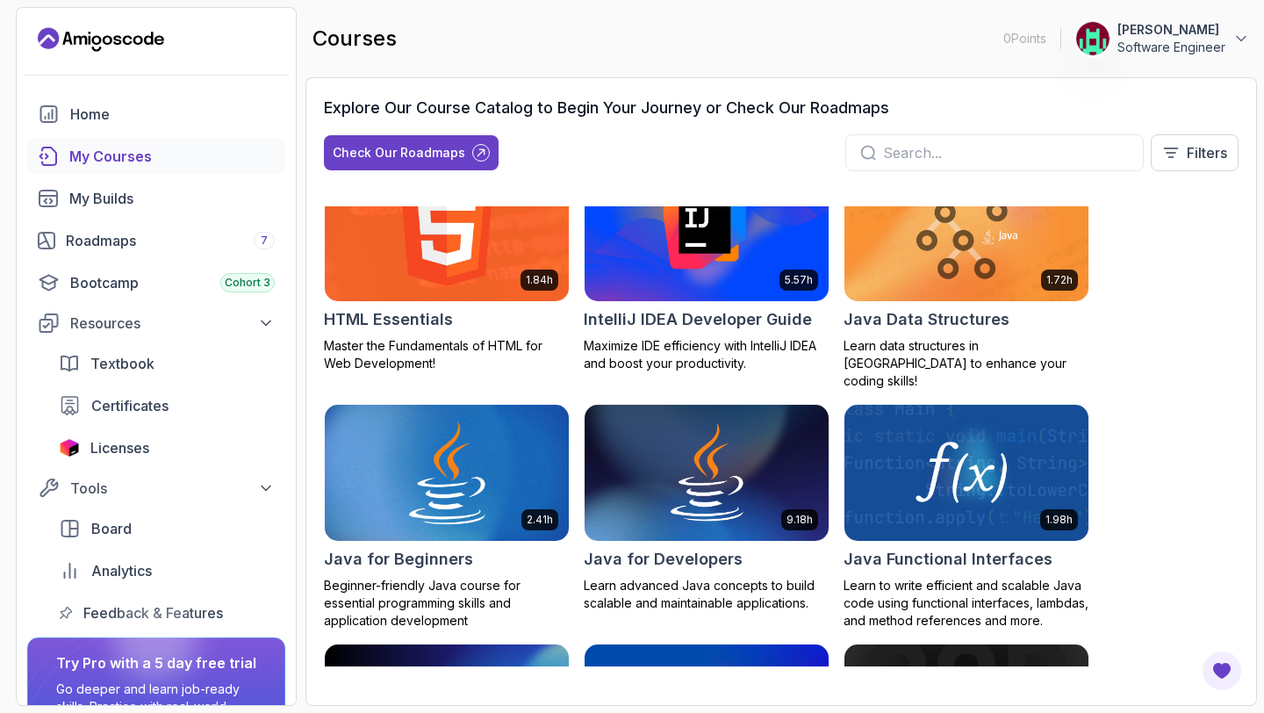
click at [512, 433] on img at bounding box center [447, 472] width 256 height 143
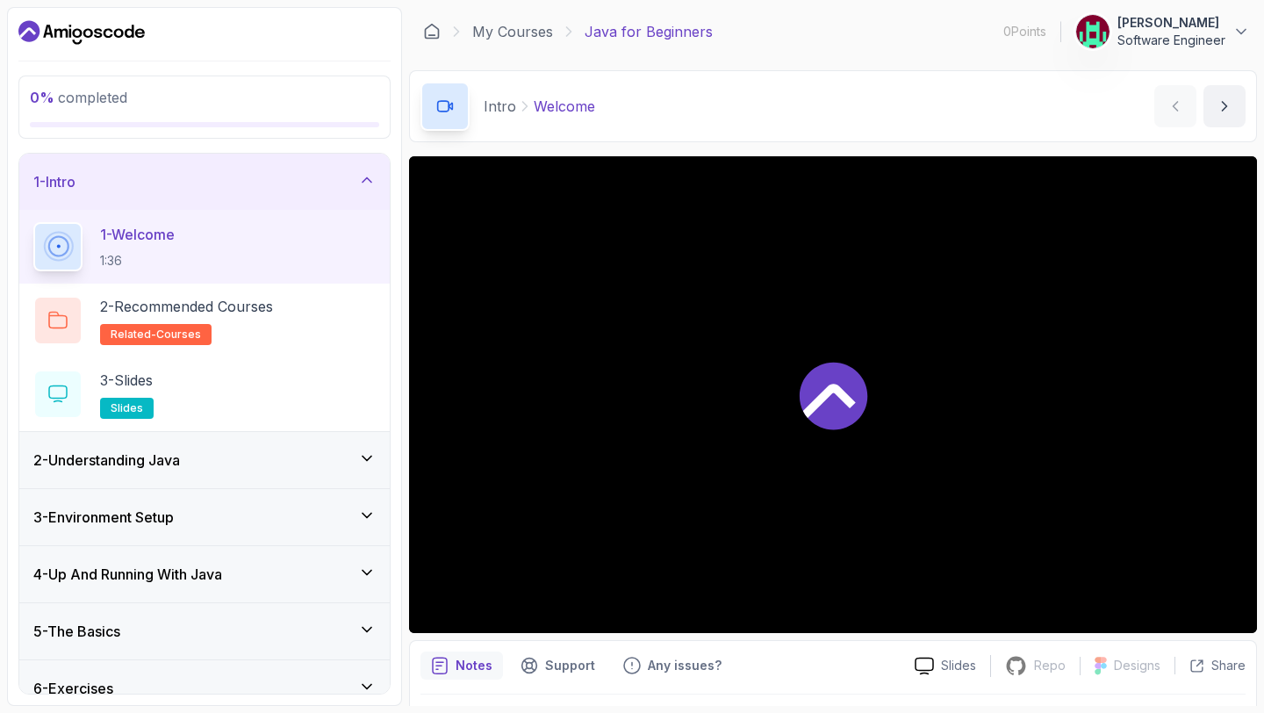
click at [366, 182] on icon at bounding box center [367, 180] width 18 height 18
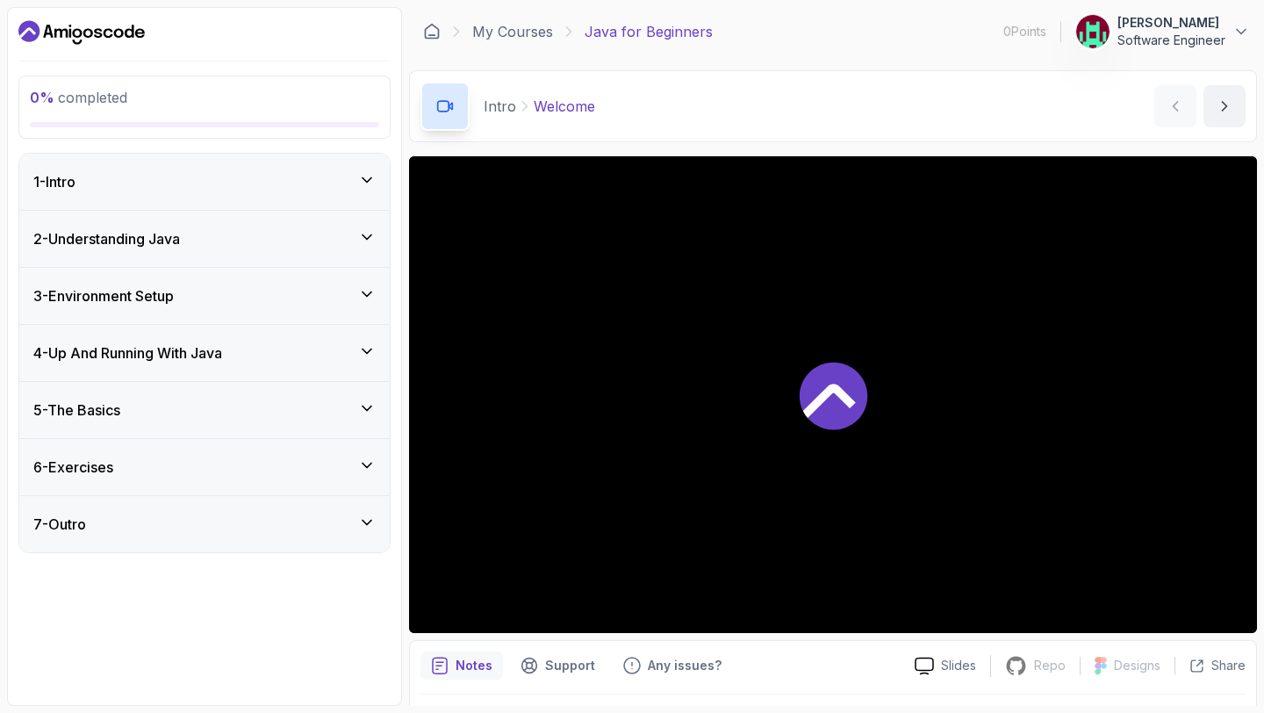
click at [371, 244] on icon at bounding box center [367, 237] width 18 height 18
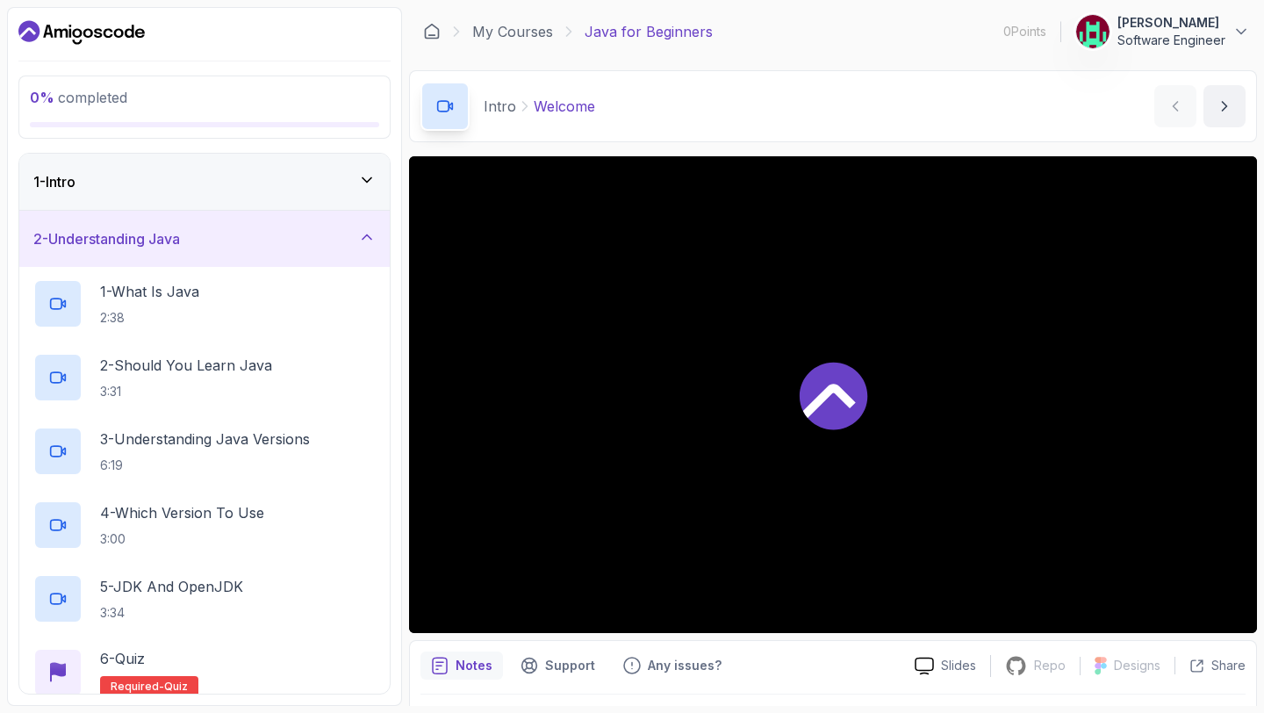
click at [258, 190] on div "1 - Intro" at bounding box center [204, 181] width 342 height 21
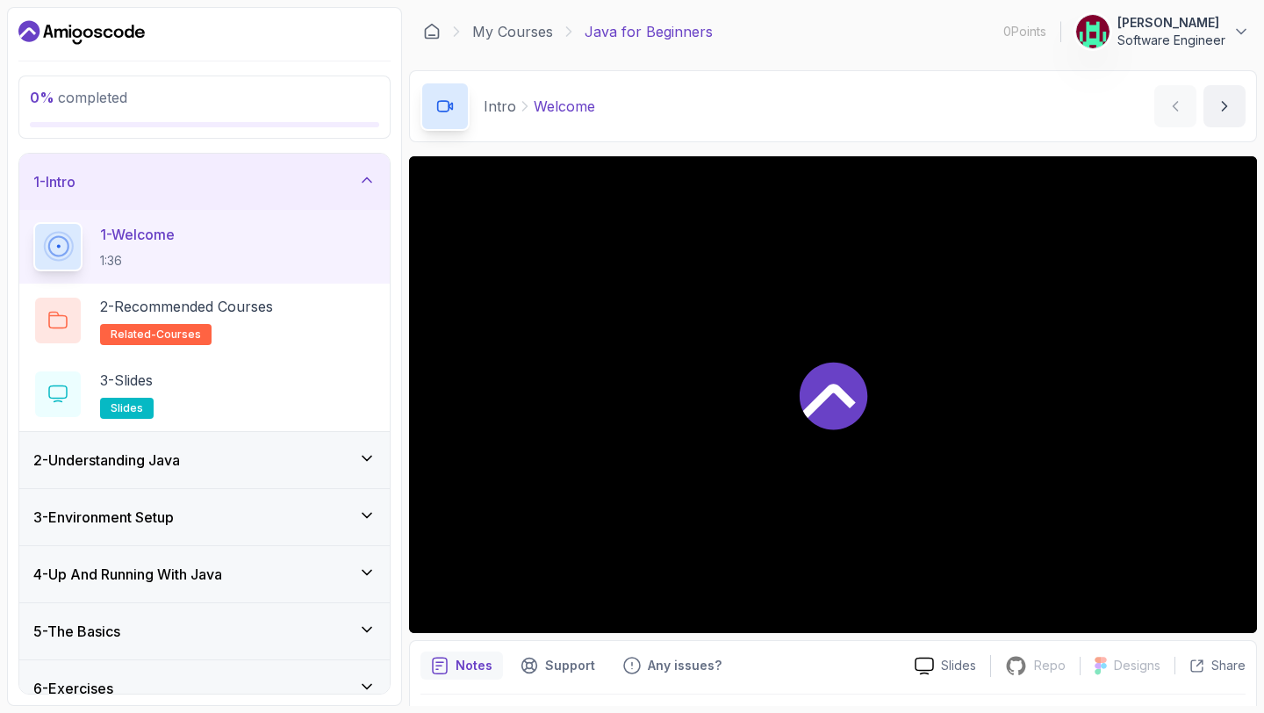
click at [228, 257] on div "1 - Welcome 1:36" at bounding box center [204, 246] width 342 height 49
click at [187, 313] on p "2 - Recommended Courses" at bounding box center [186, 306] width 173 height 21
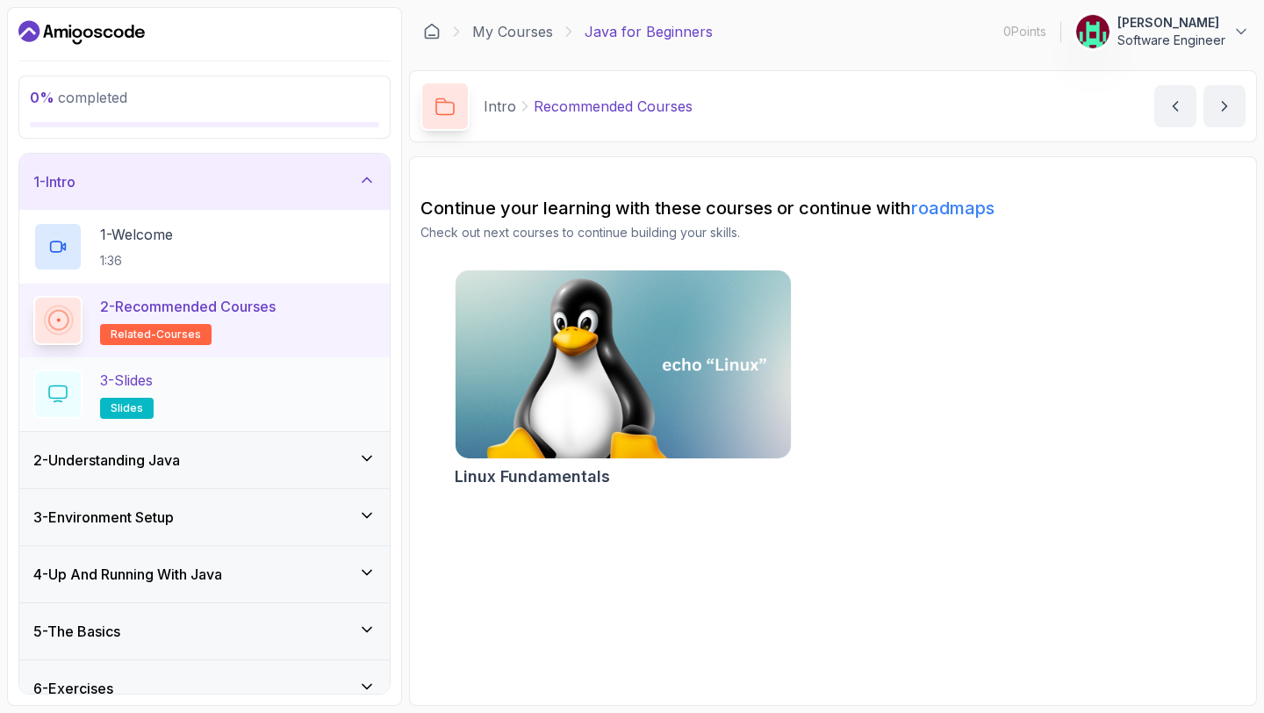
click at [153, 392] on h2 "3 - Slides slides" at bounding box center [127, 394] width 54 height 49
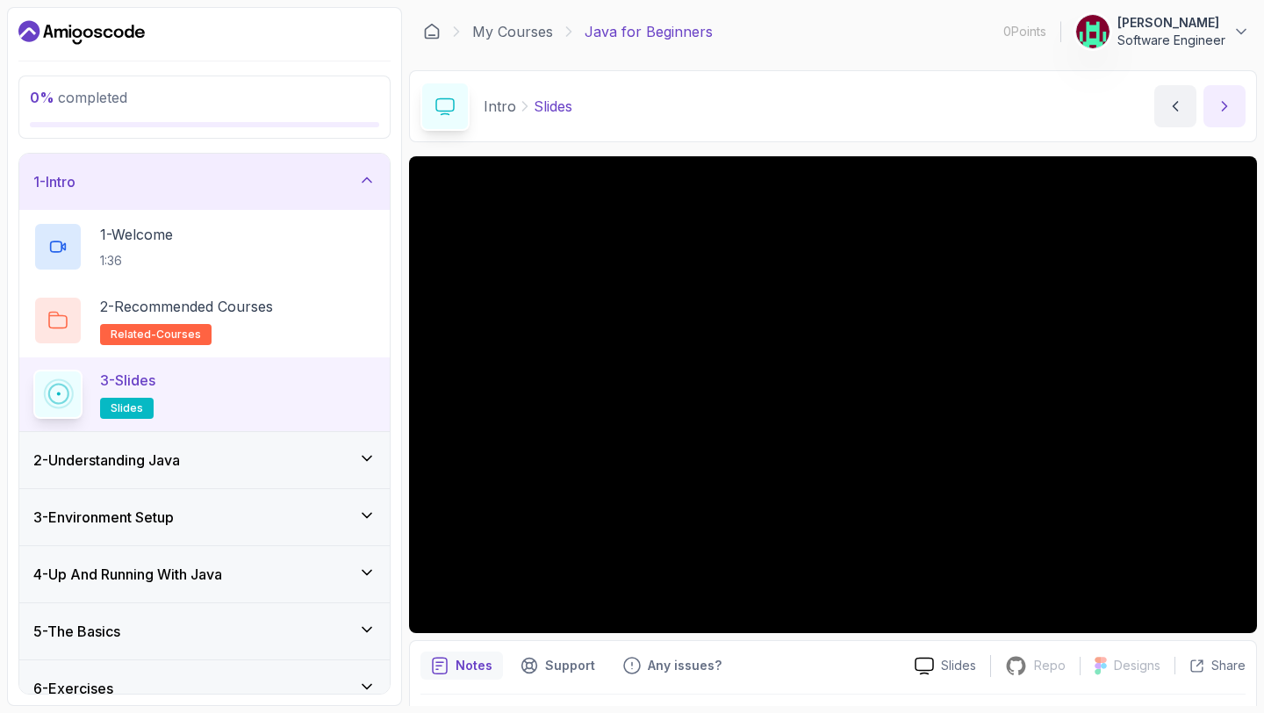
click at [1216, 116] on button "next content" at bounding box center [1225, 106] width 42 height 42
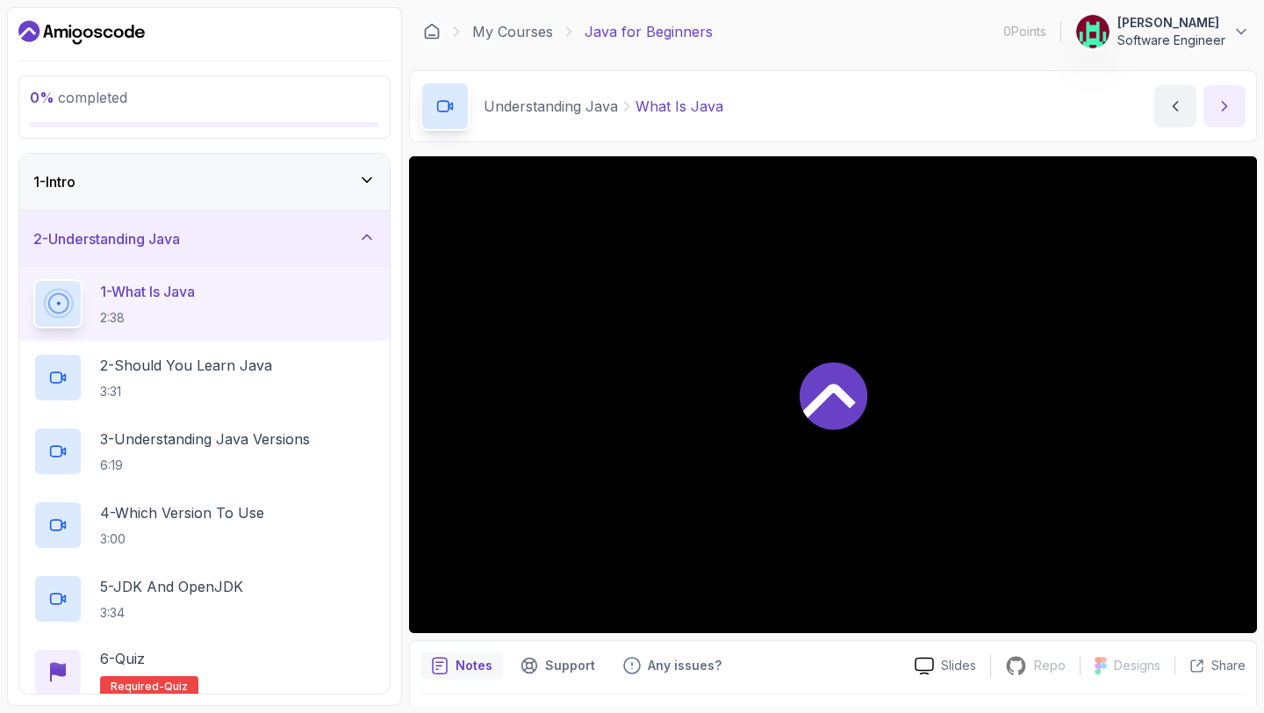
click at [1216, 116] on button "next content" at bounding box center [1225, 106] width 42 height 42
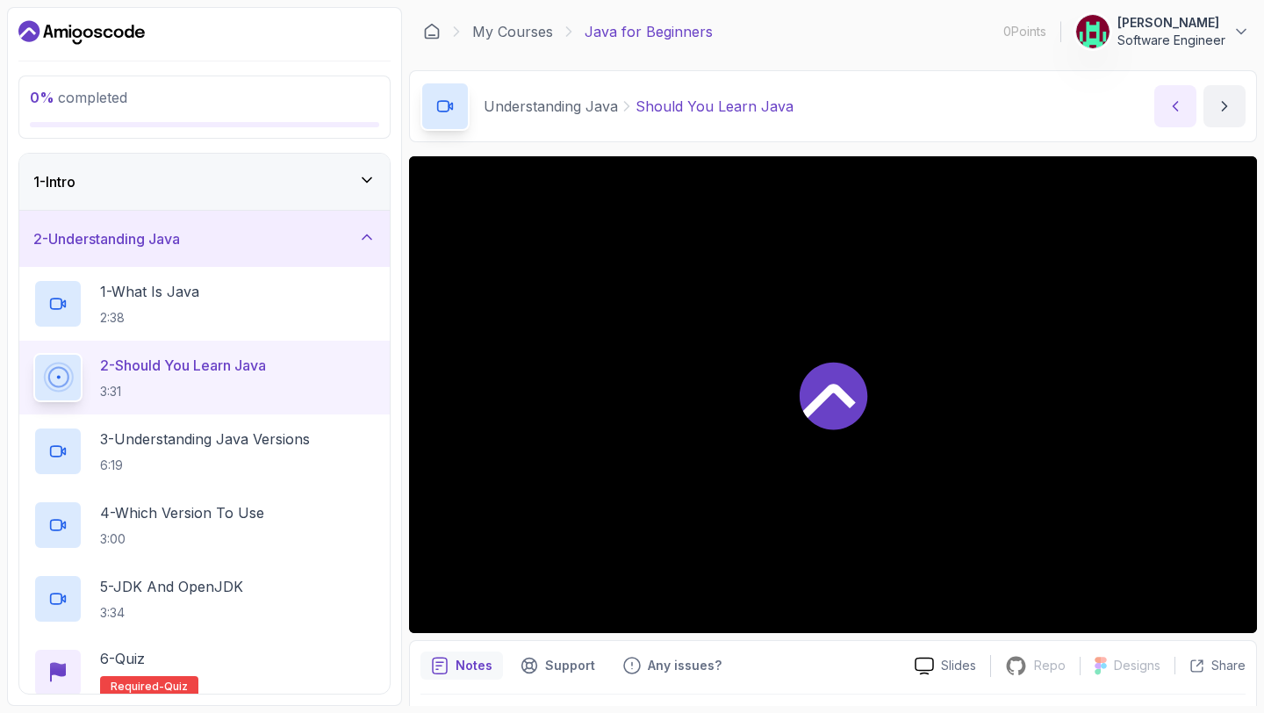
click at [1190, 98] on button "previous content" at bounding box center [1176, 106] width 42 height 42
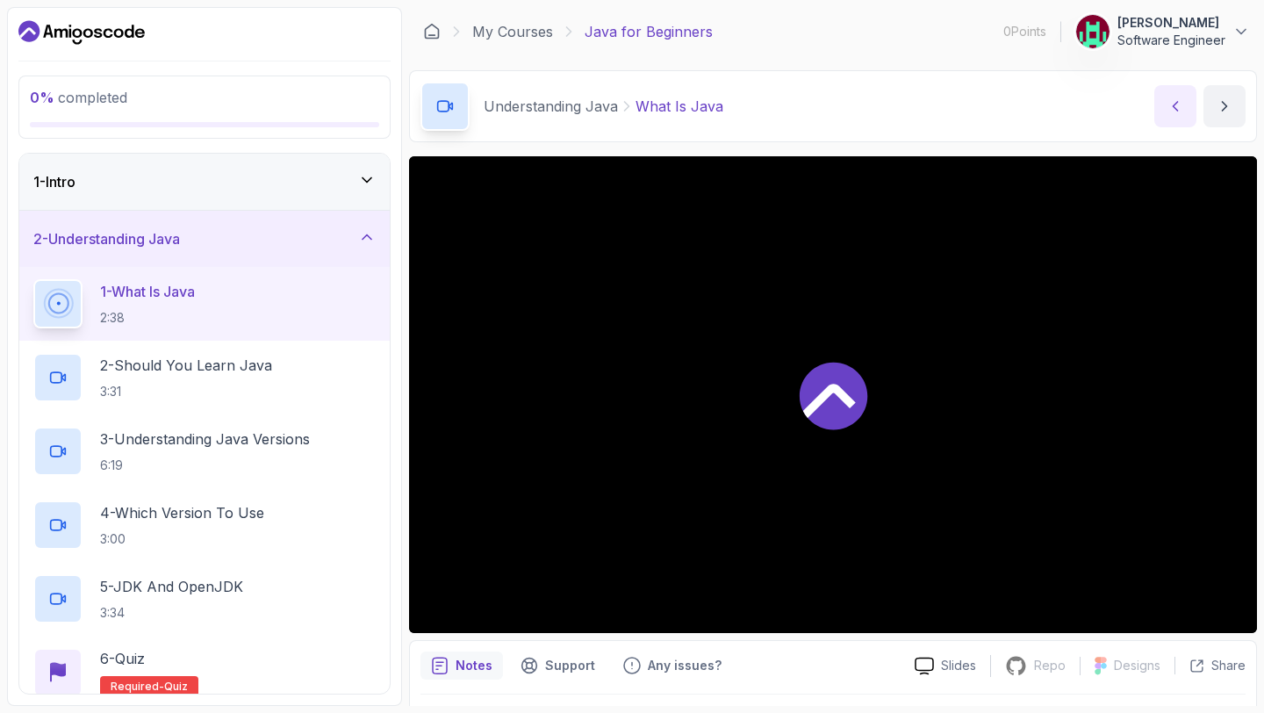
click at [1190, 98] on button "previous content" at bounding box center [1176, 106] width 42 height 42
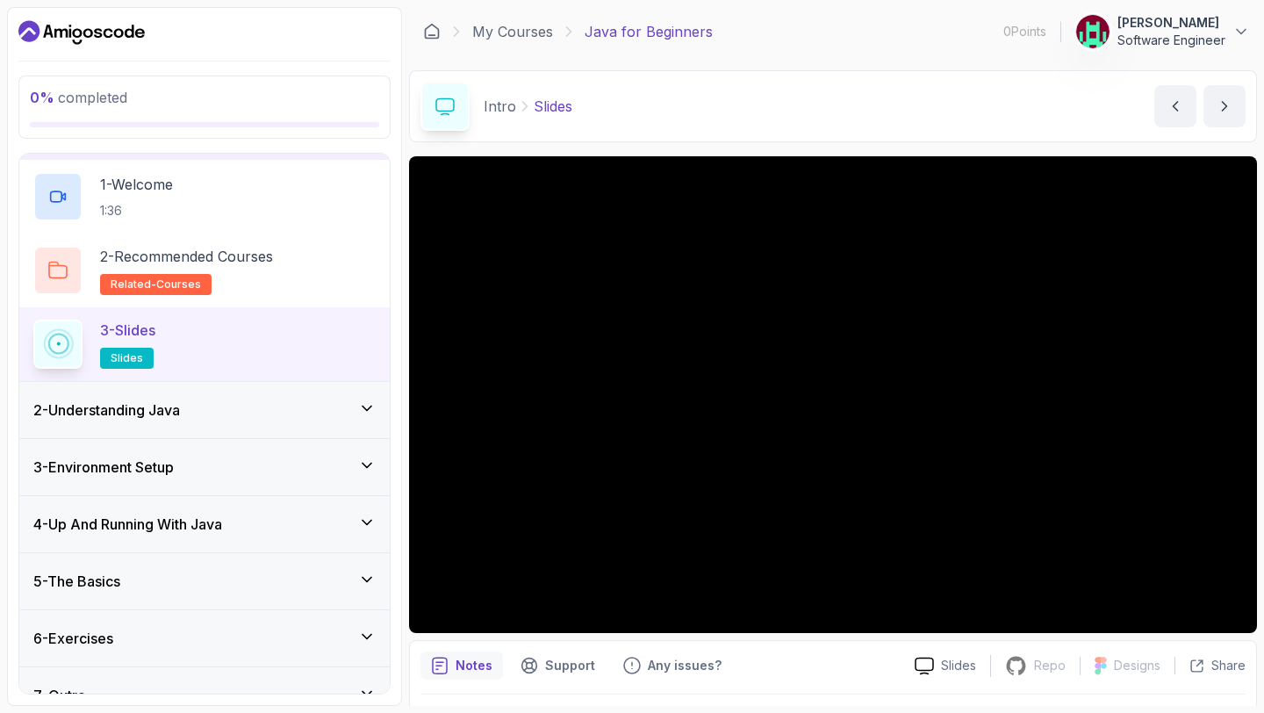
scroll to position [80, 0]
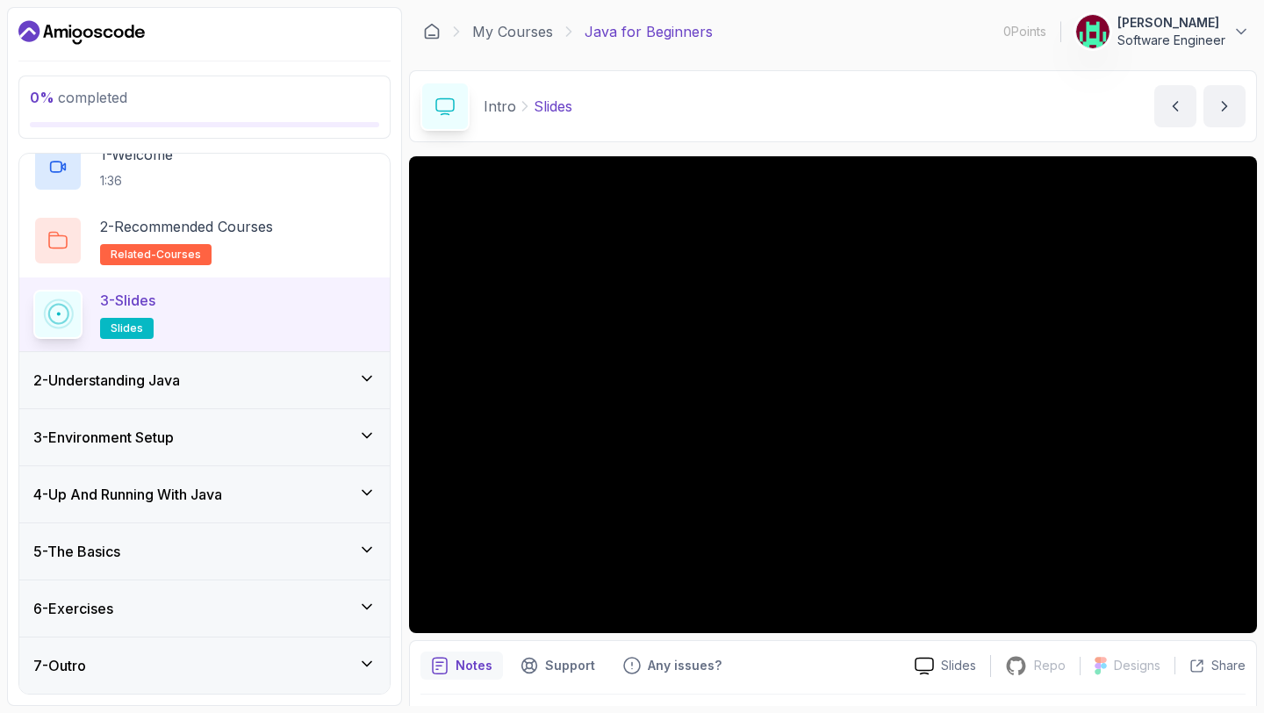
click at [238, 427] on div "3 - Environment Setup" at bounding box center [204, 437] width 342 height 21
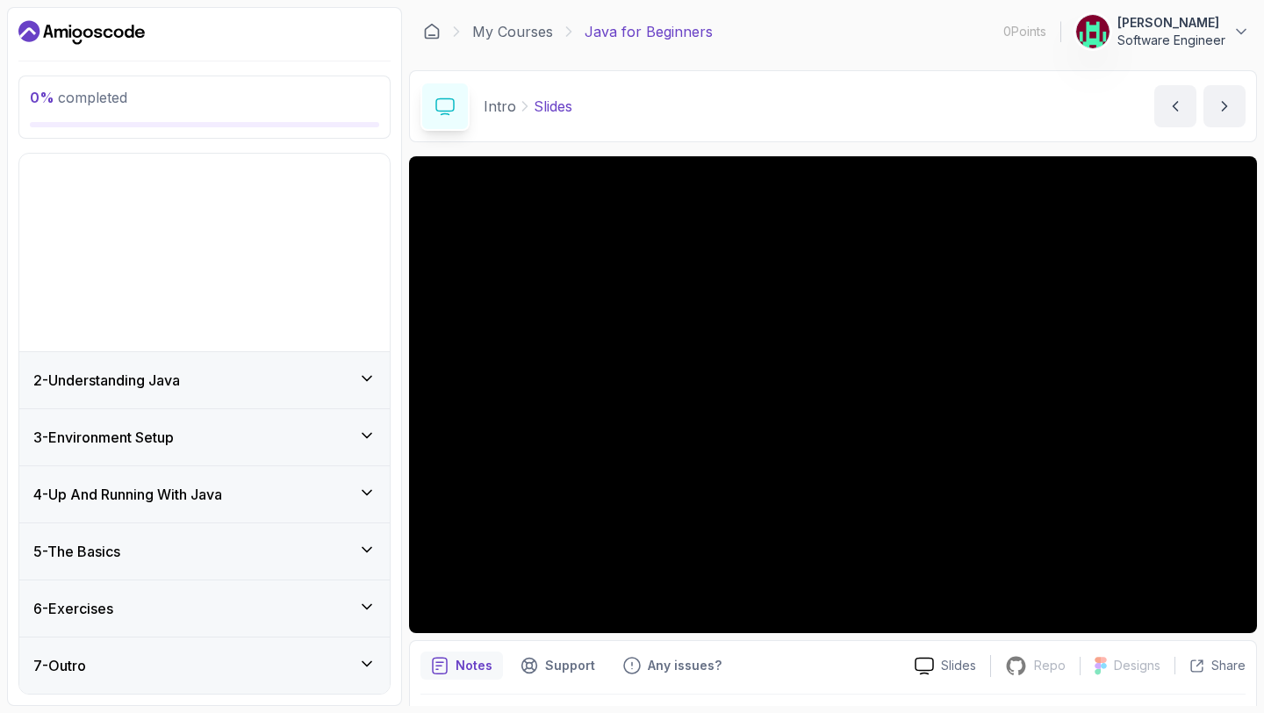
scroll to position [0, 0]
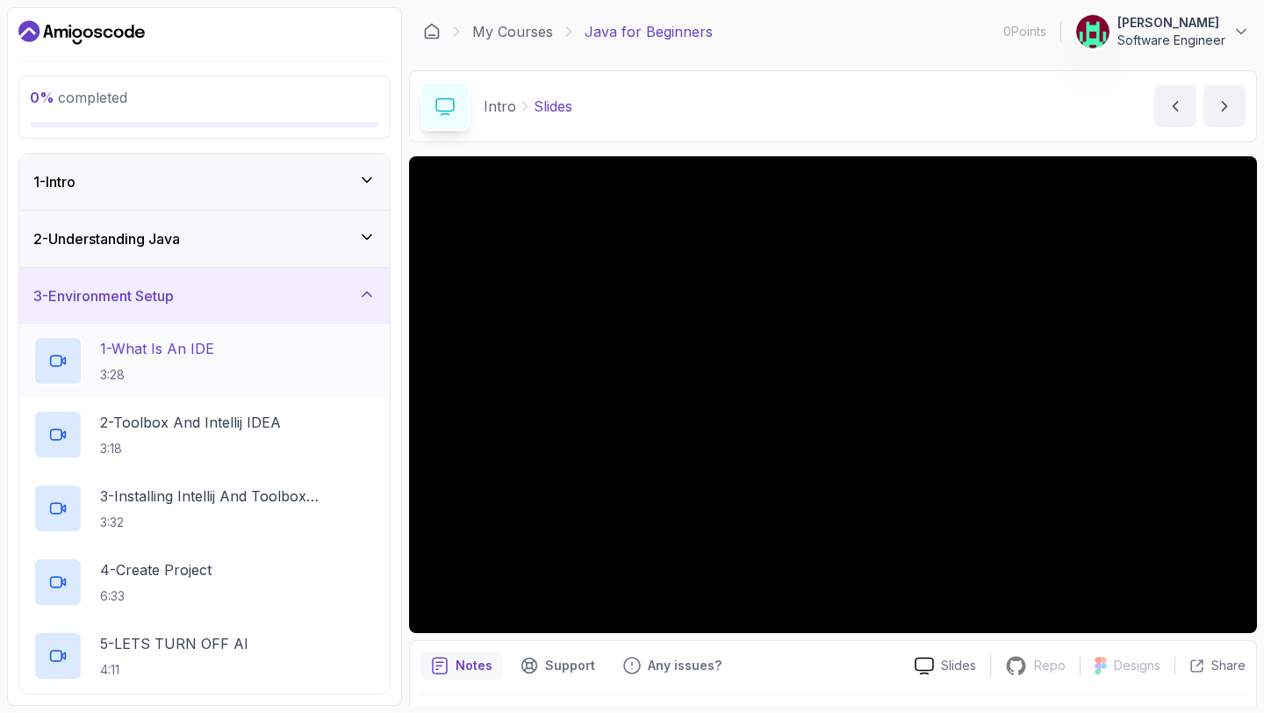
click at [192, 339] on p "1 - What Is An IDE" at bounding box center [157, 348] width 114 height 21
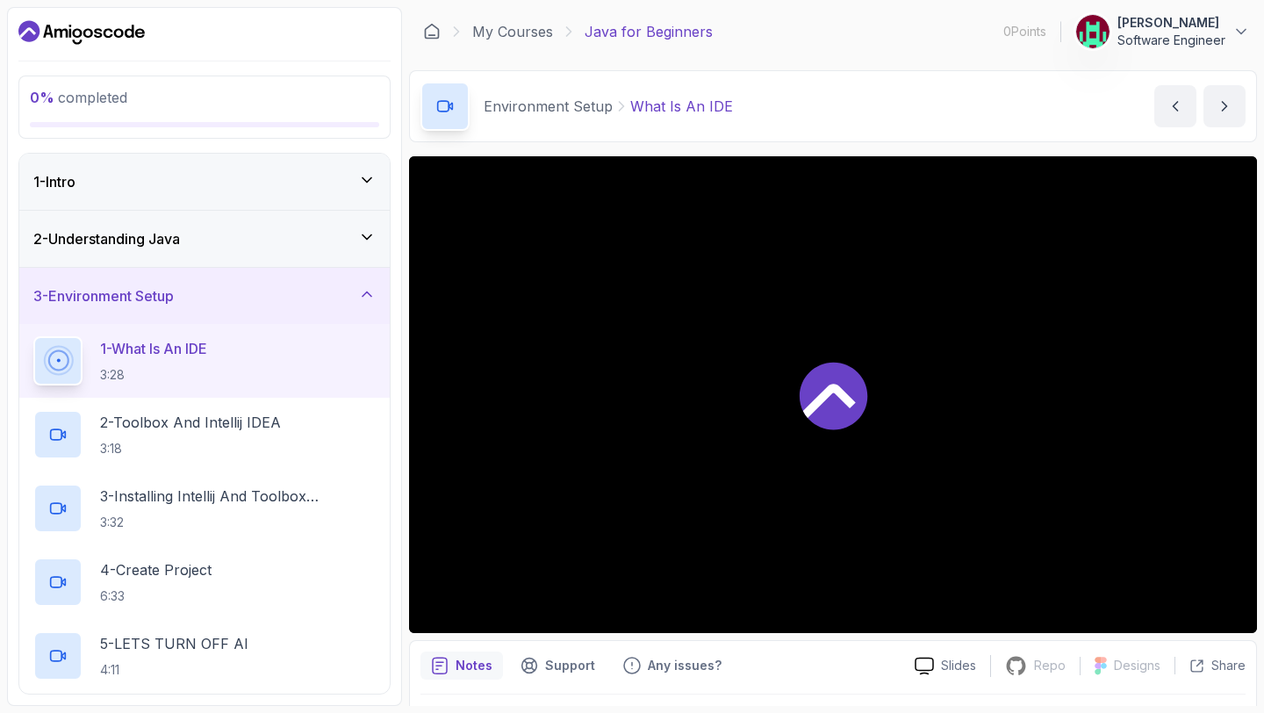
scroll to position [49, 0]
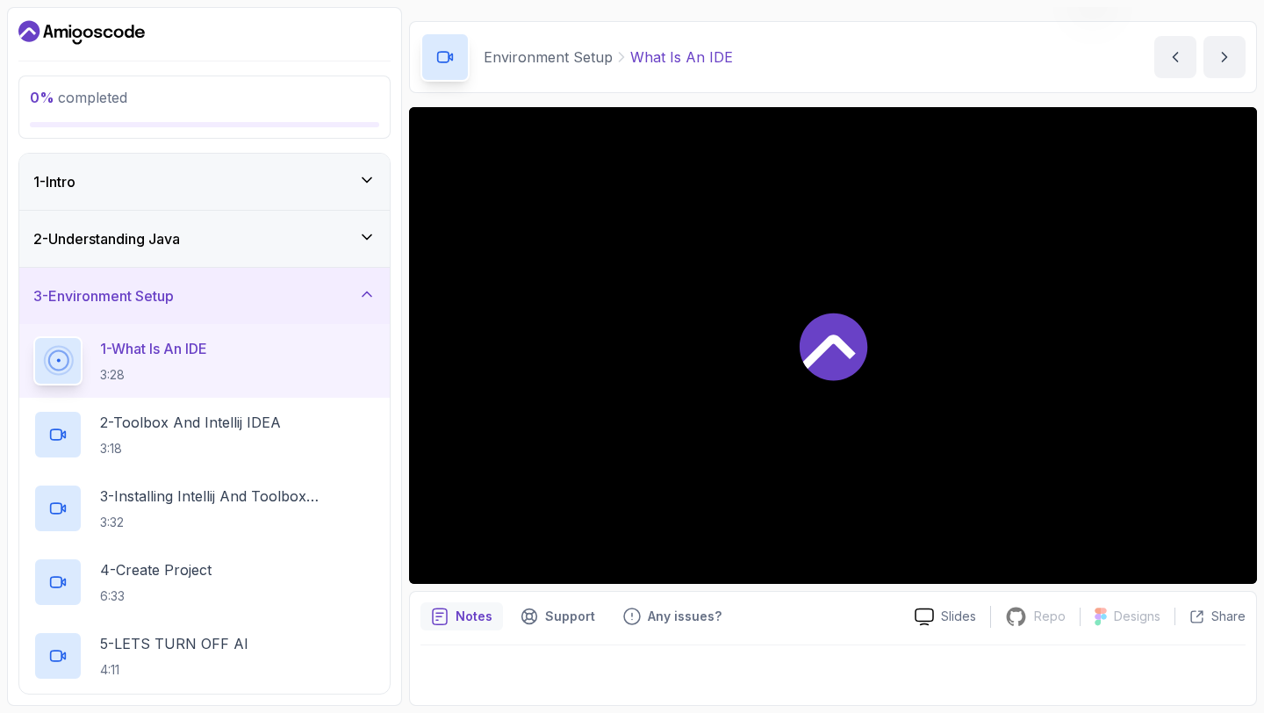
click at [148, 359] on h2 "1 - What Is An IDE 3:28" at bounding box center [153, 361] width 107 height 46
click at [64, 355] on rect at bounding box center [58, 361] width 25 height 25
click at [809, 491] on div at bounding box center [833, 345] width 848 height 477
click at [841, 388] on div at bounding box center [833, 345] width 848 height 477
click at [772, 330] on div at bounding box center [833, 345] width 848 height 477
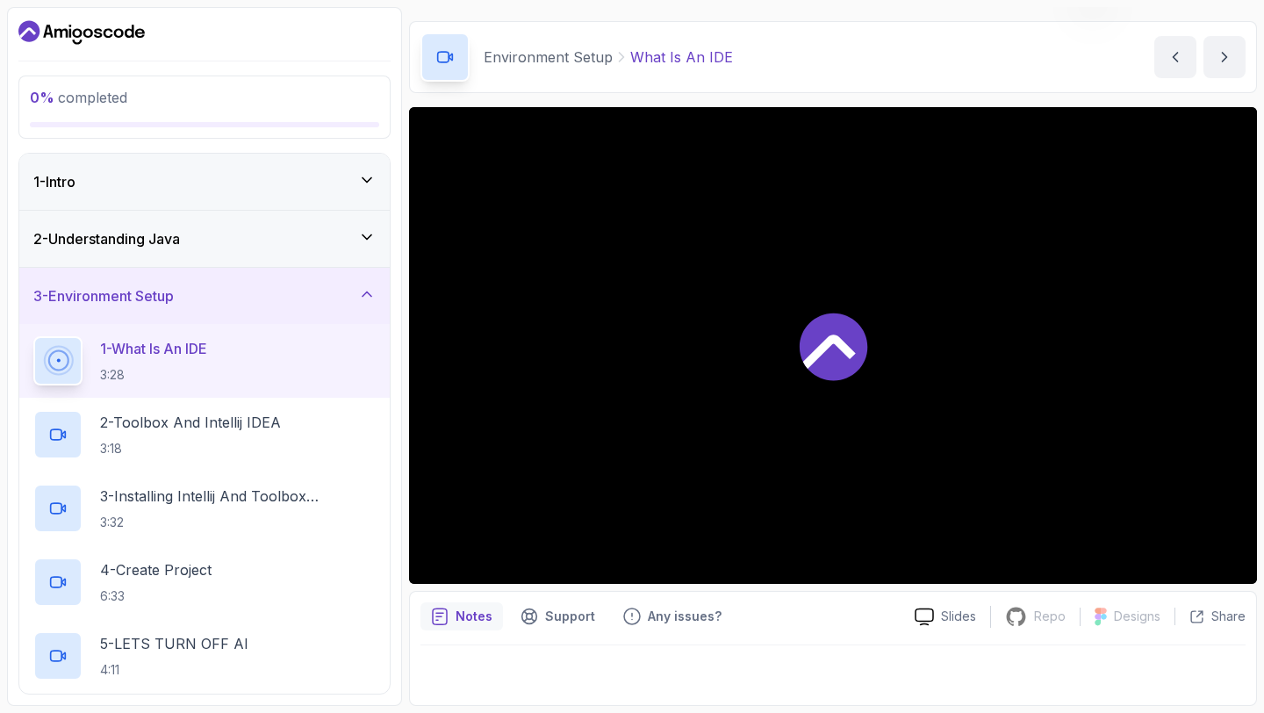
click at [772, 330] on div at bounding box center [833, 345] width 848 height 477
click at [169, 450] on p "3:18" at bounding box center [190, 449] width 181 height 18
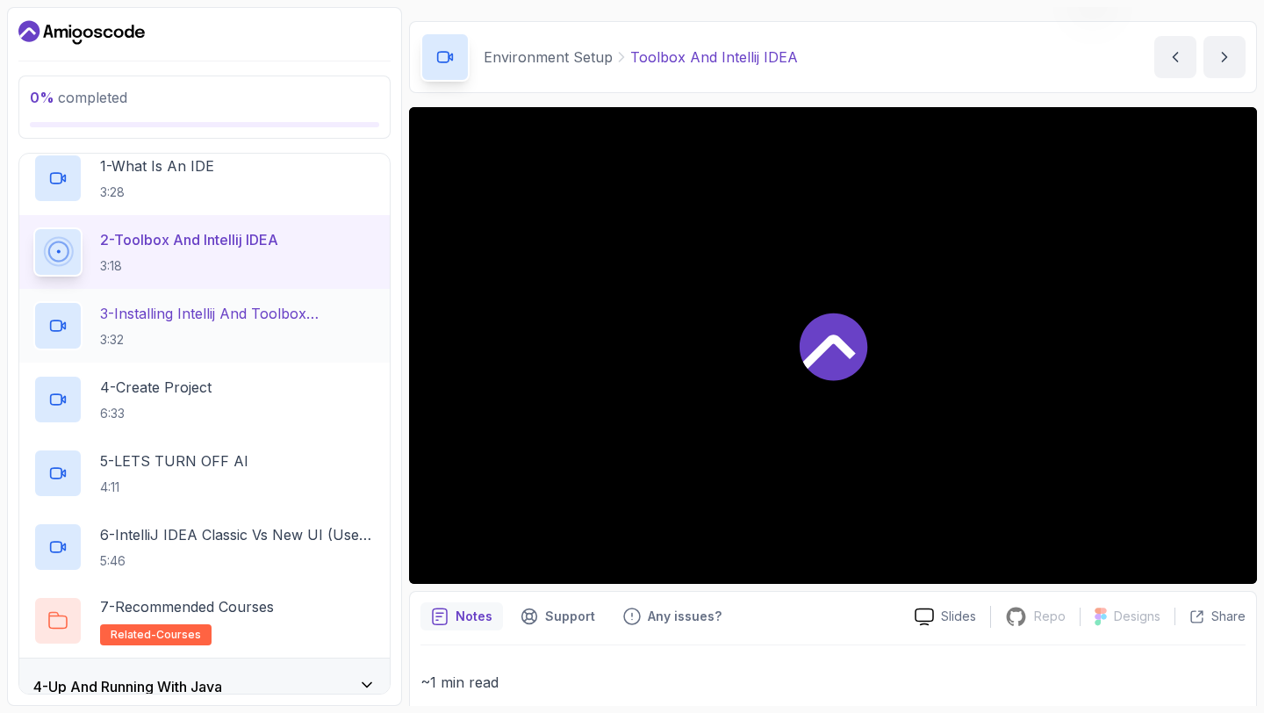
scroll to position [316, 0]
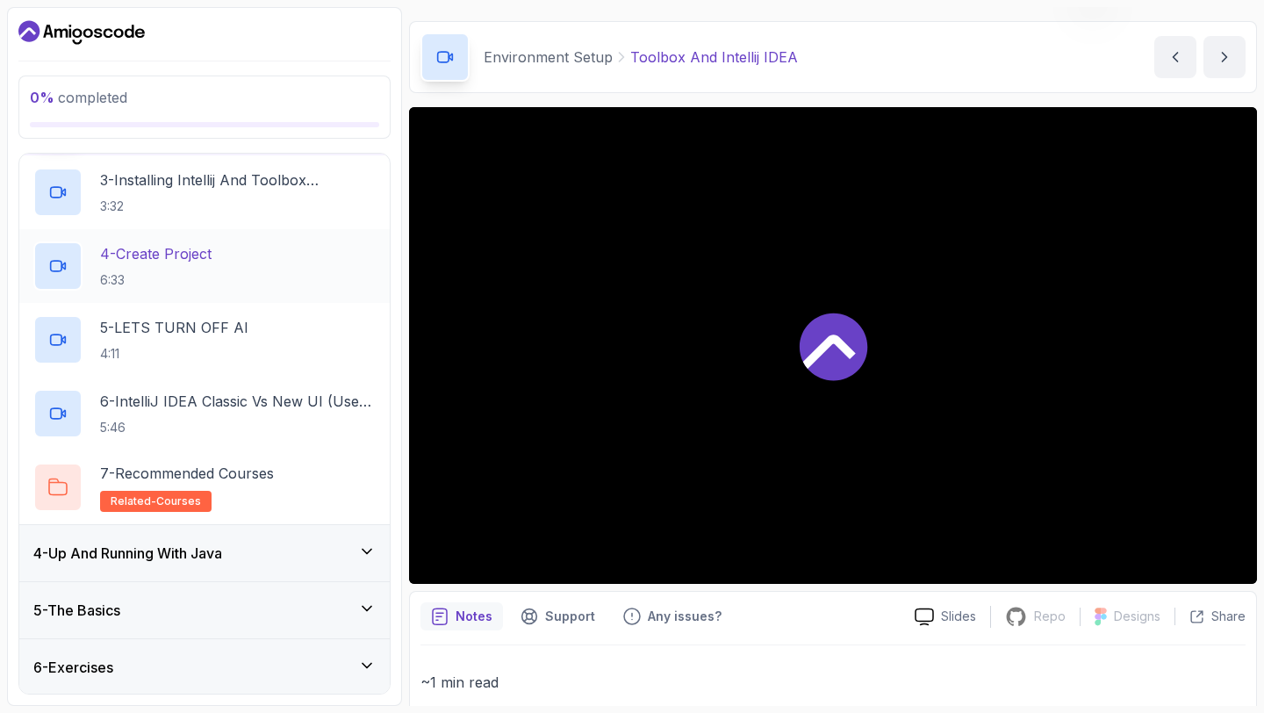
click at [67, 267] on div at bounding box center [57, 265] width 49 height 49
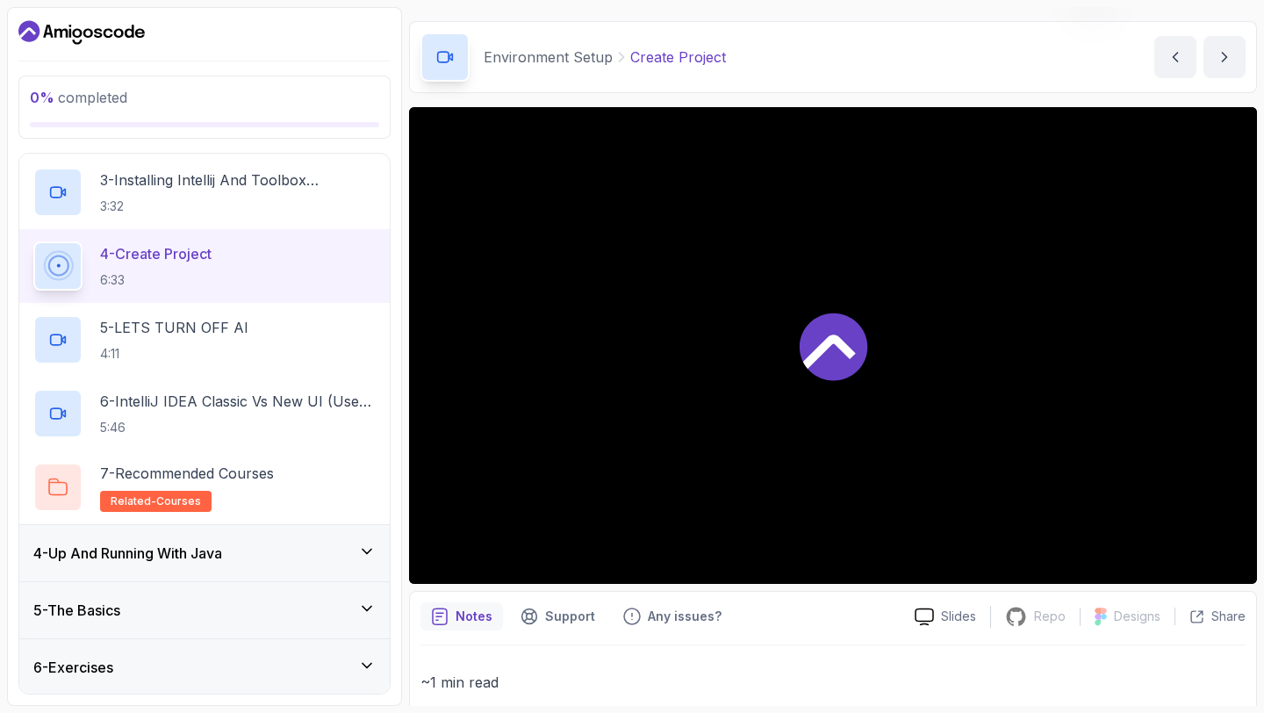
click at [67, 267] on icon at bounding box center [58, 266] width 26 height 26
click at [67, 267] on icon at bounding box center [58, 266] width 22 height 22
click at [67, 267] on icon at bounding box center [58, 266] width 38 height 38
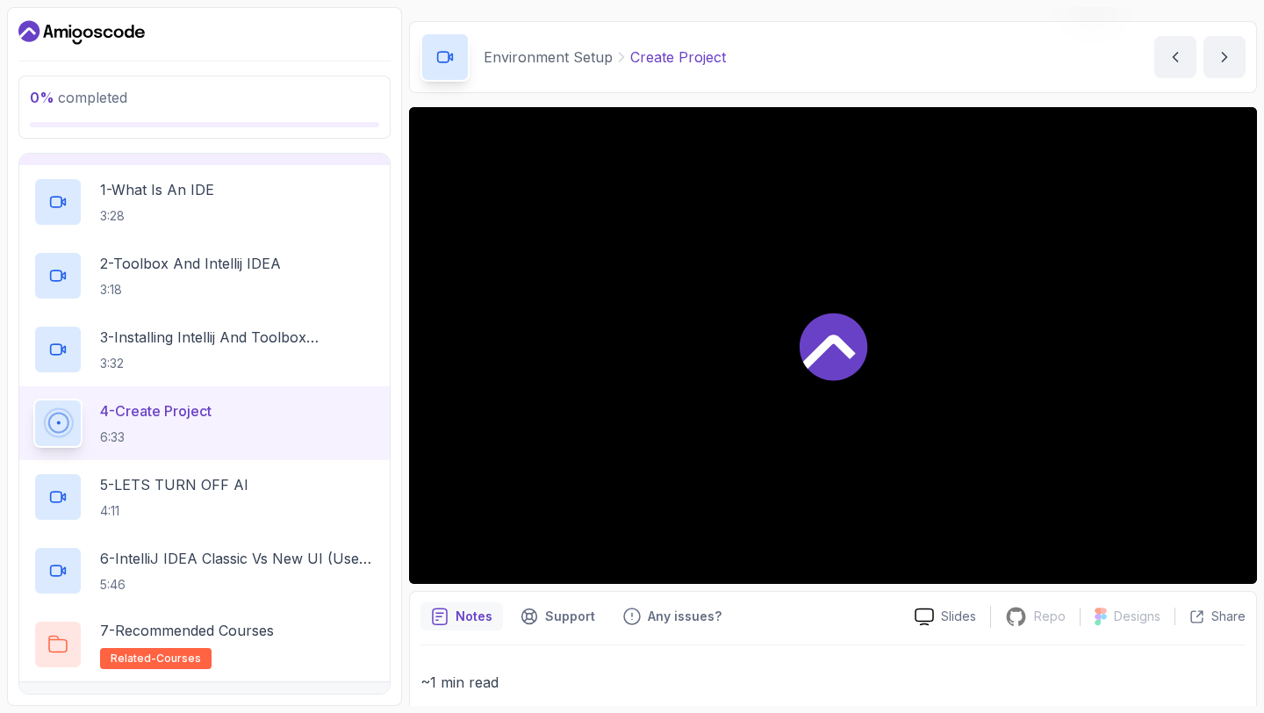
scroll to position [148, 0]
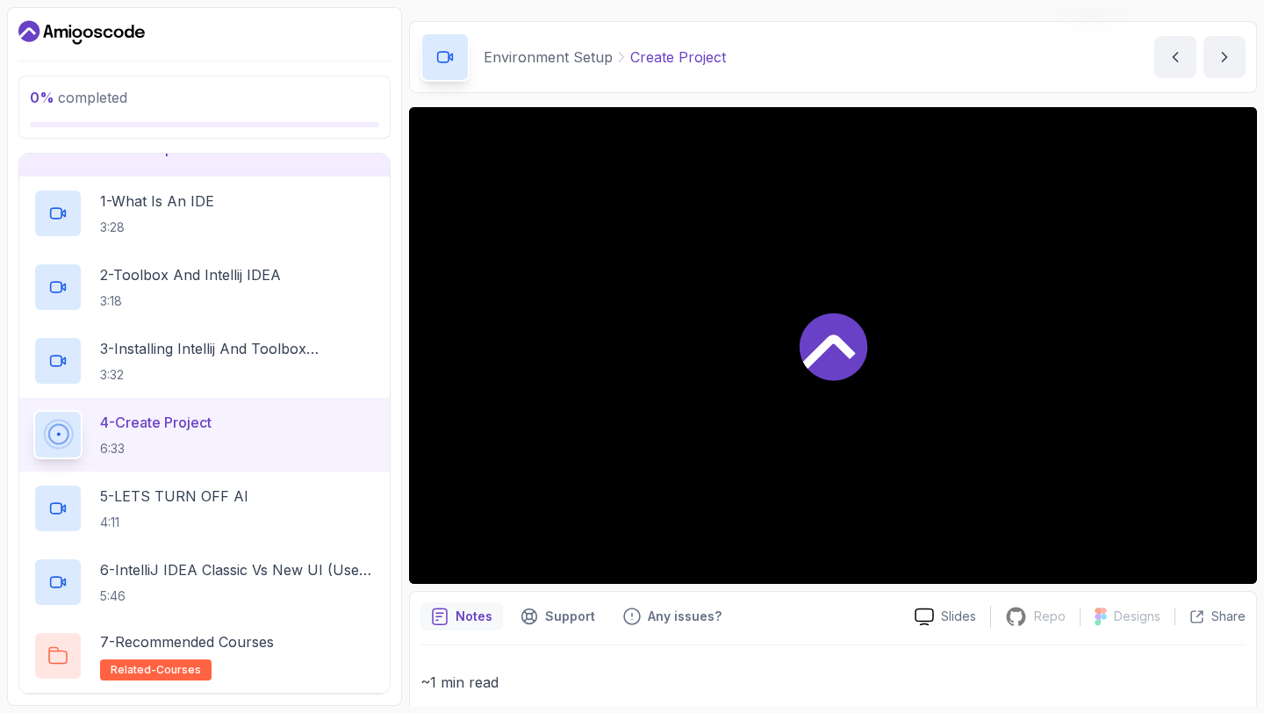
click at [138, 451] on p "6:33" at bounding box center [156, 449] width 112 height 18
click at [168, 427] on p "4 - Create Project" at bounding box center [156, 422] width 112 height 21
click at [168, 426] on p "4 - Create Project" at bounding box center [156, 422] width 112 height 21
click at [688, 54] on p "Create Project" at bounding box center [678, 57] width 96 height 21
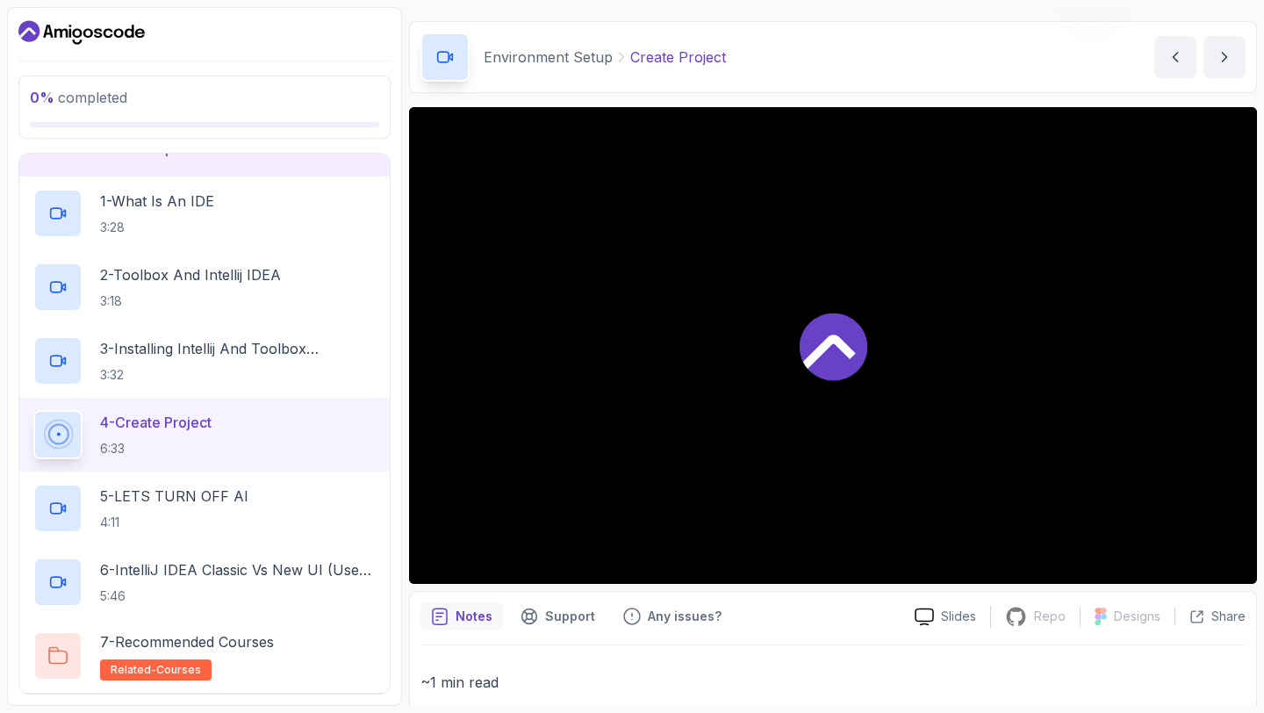
click at [688, 54] on p "Create Project" at bounding box center [678, 57] width 96 height 21
click at [658, 55] on p "Create Project" at bounding box center [678, 57] width 96 height 21
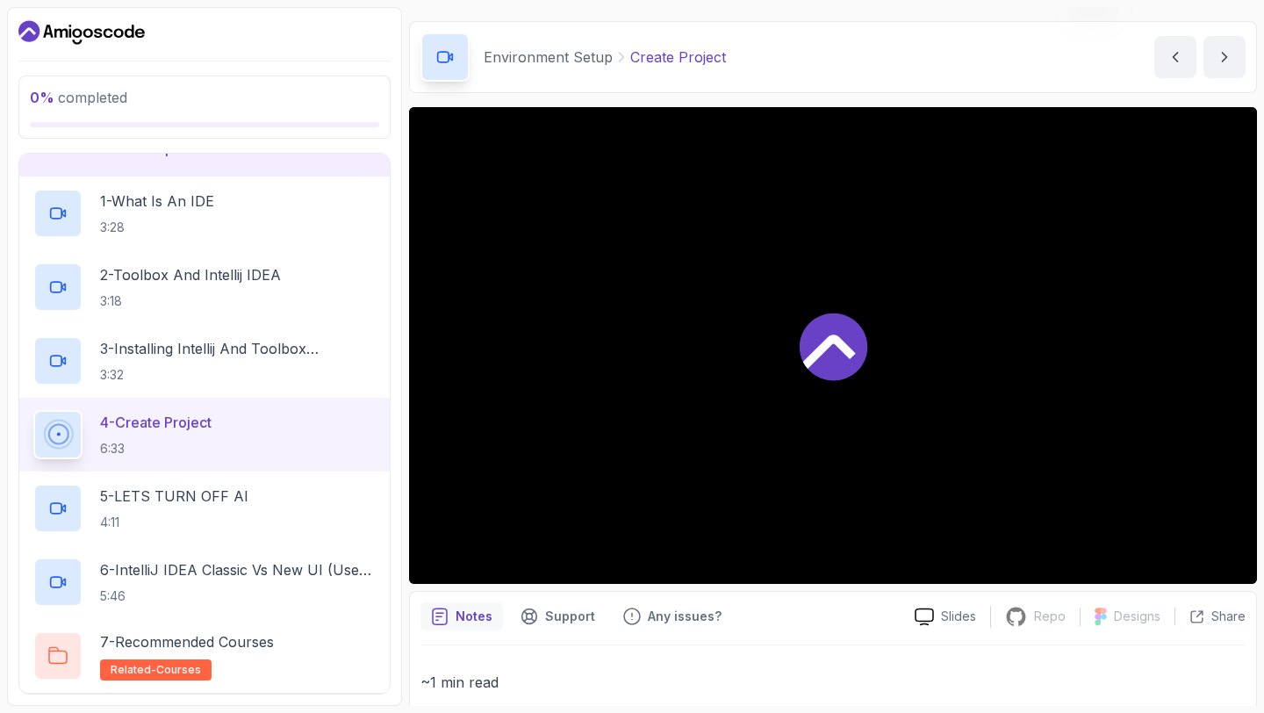
click at [658, 55] on p "Create Project" at bounding box center [678, 57] width 96 height 21
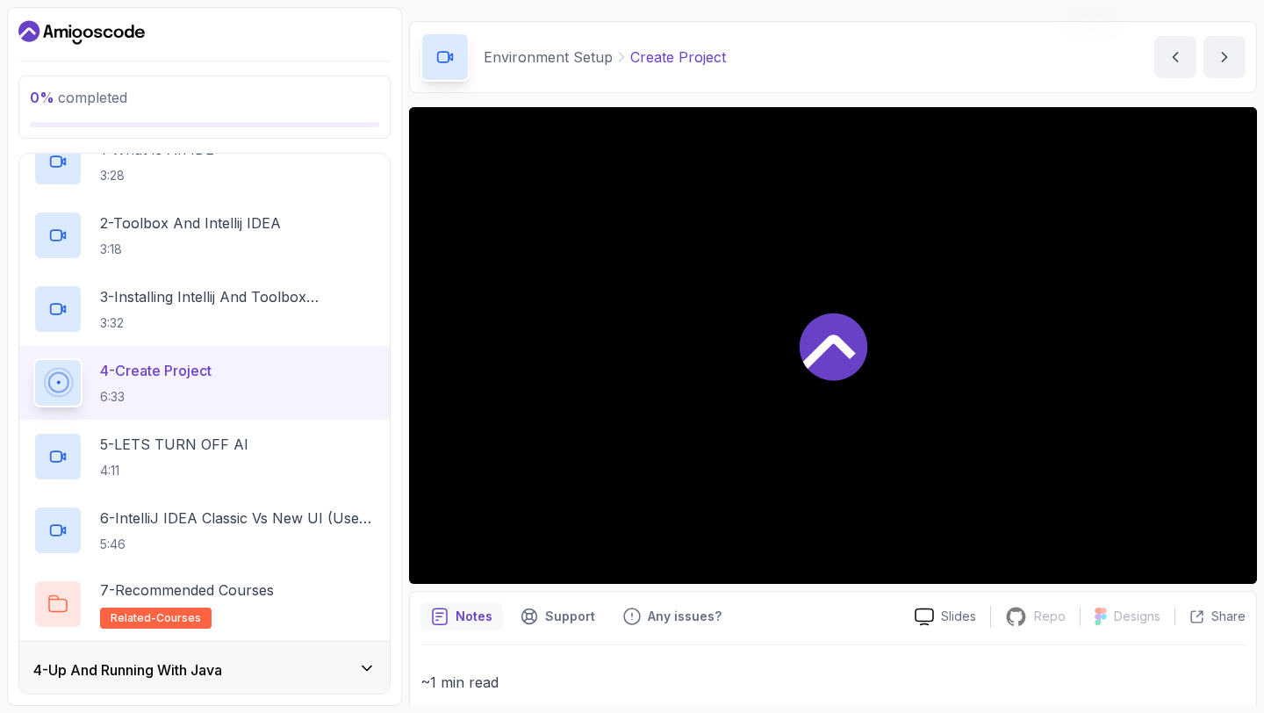
scroll to position [224, 0]
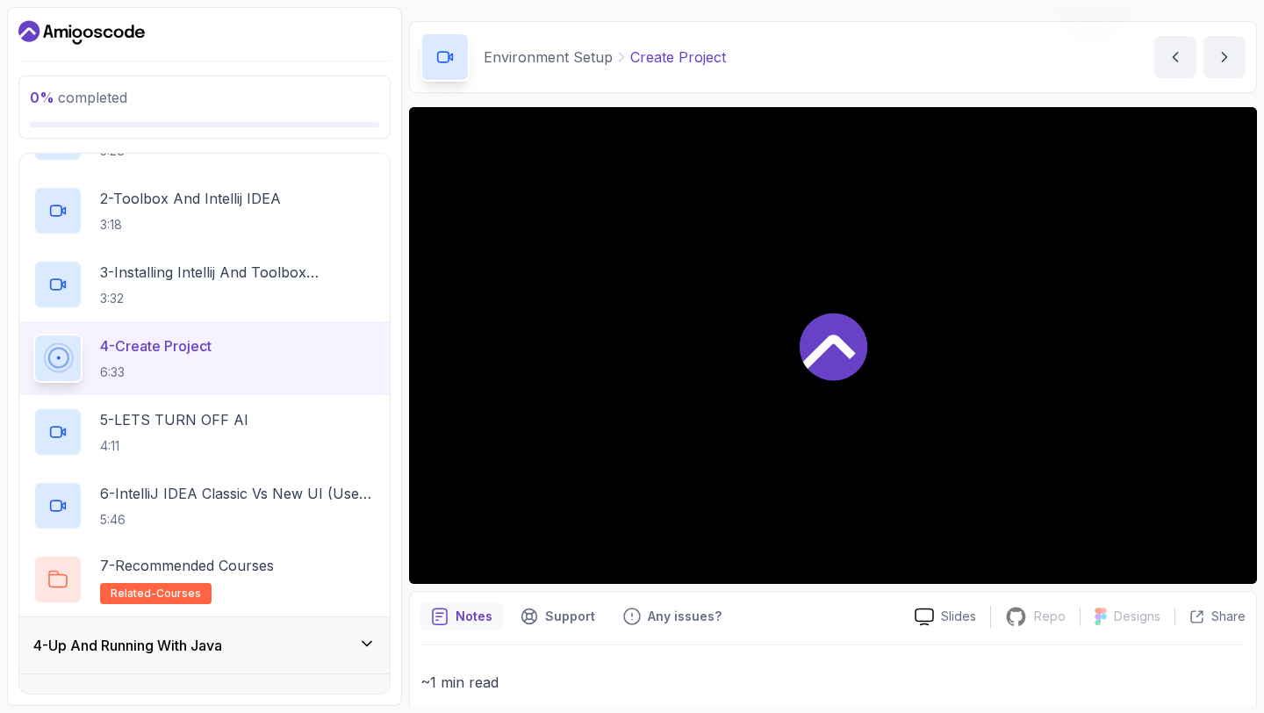
click at [162, 347] on p "4 - Create Project" at bounding box center [156, 345] width 112 height 21
click at [66, 355] on icon at bounding box center [58, 358] width 46 height 46
click at [784, 461] on div at bounding box center [833, 345] width 848 height 477
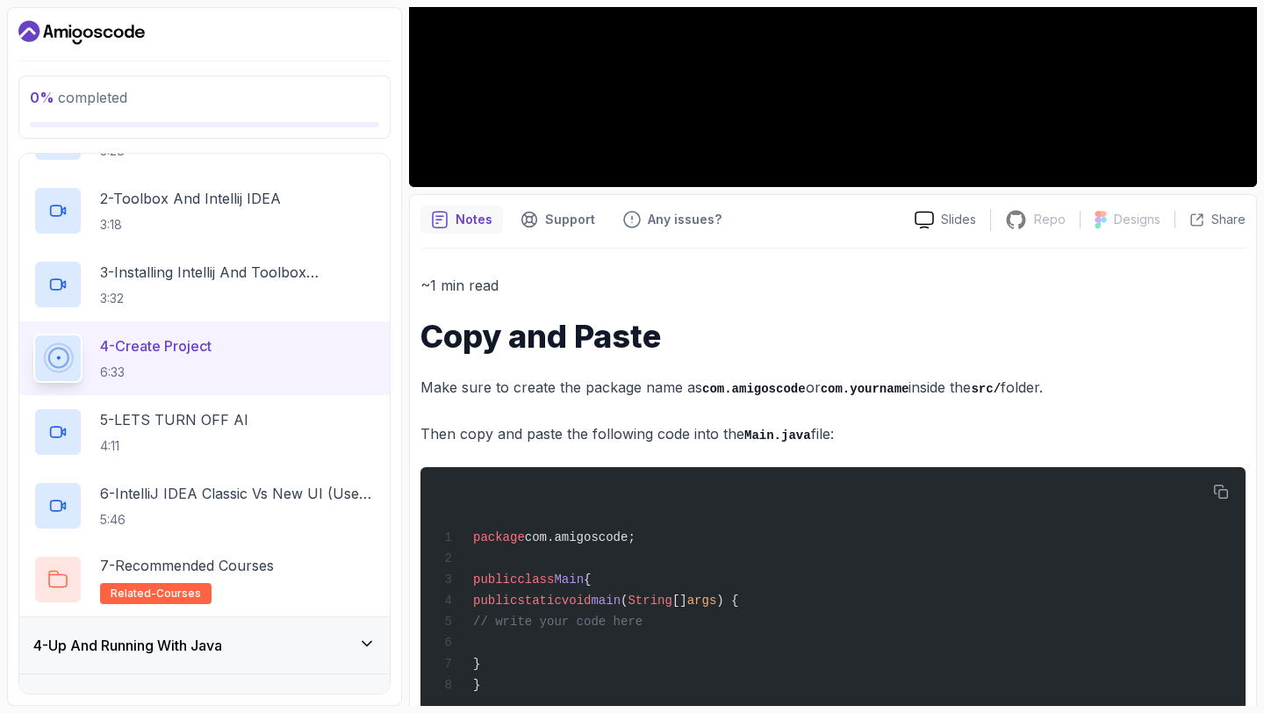
scroll to position [492, 0]
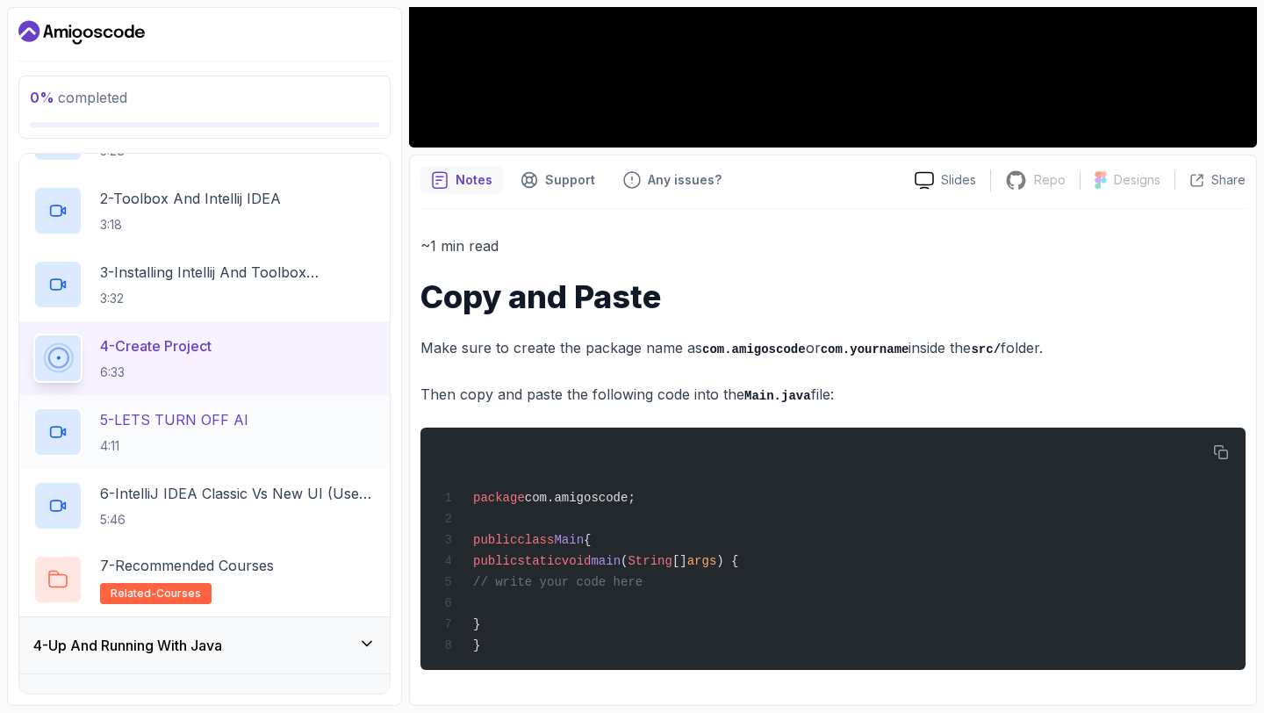
click at [224, 437] on p "4:11" at bounding box center [174, 446] width 148 height 18
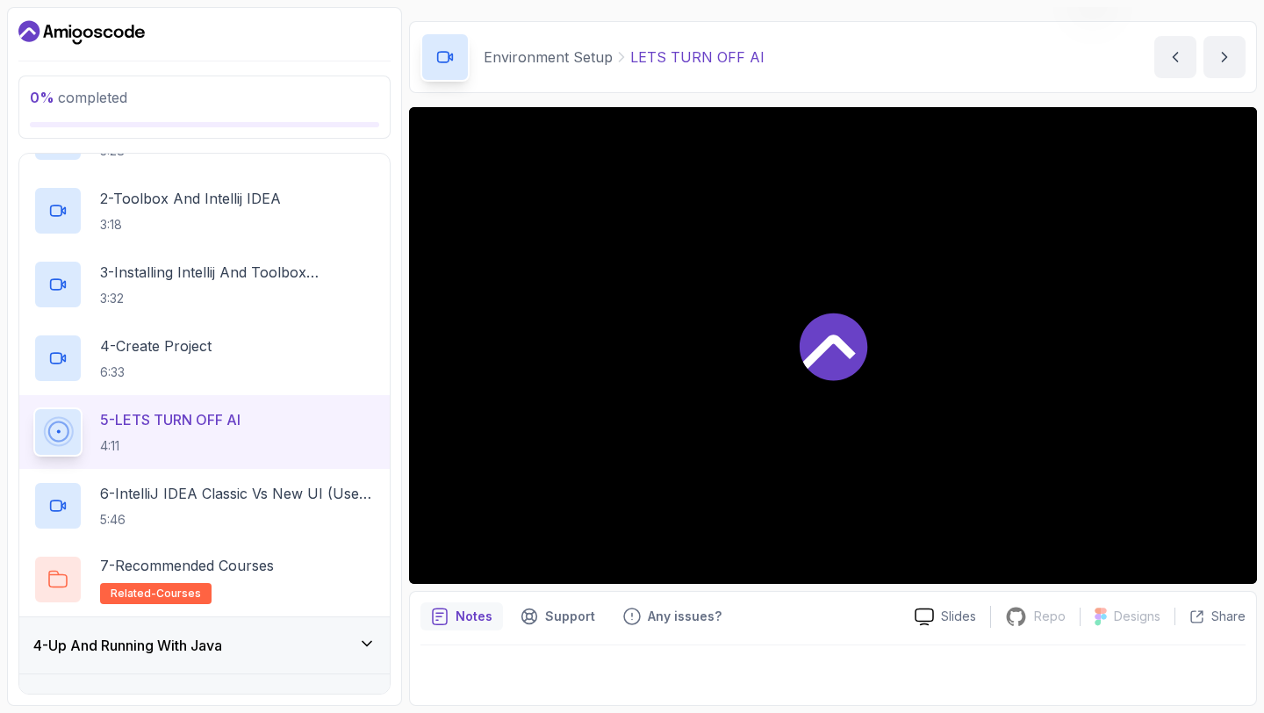
click at [865, 587] on div "Slides Repo Repository not available Designs Design not available Share Notes S…" at bounding box center [833, 406] width 848 height 599
click at [792, 477] on div at bounding box center [833, 345] width 848 height 477
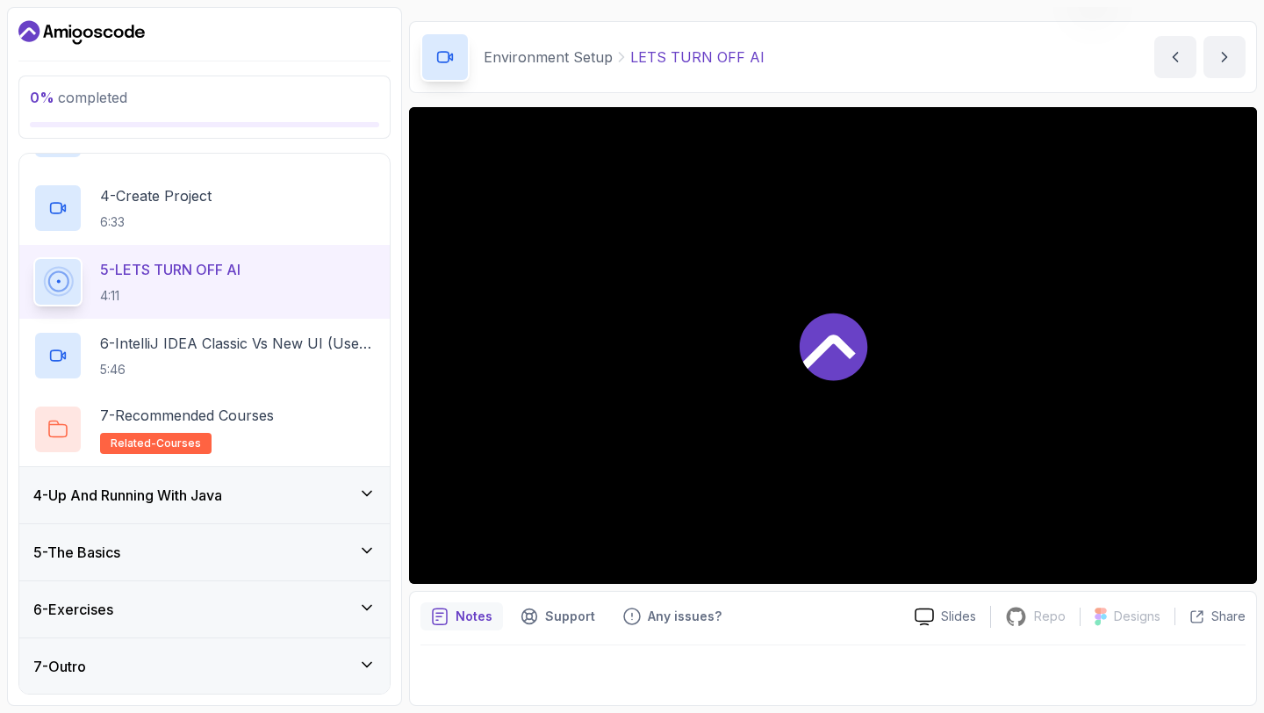
click at [250, 597] on div "6 - Exercises" at bounding box center [204, 609] width 371 height 56
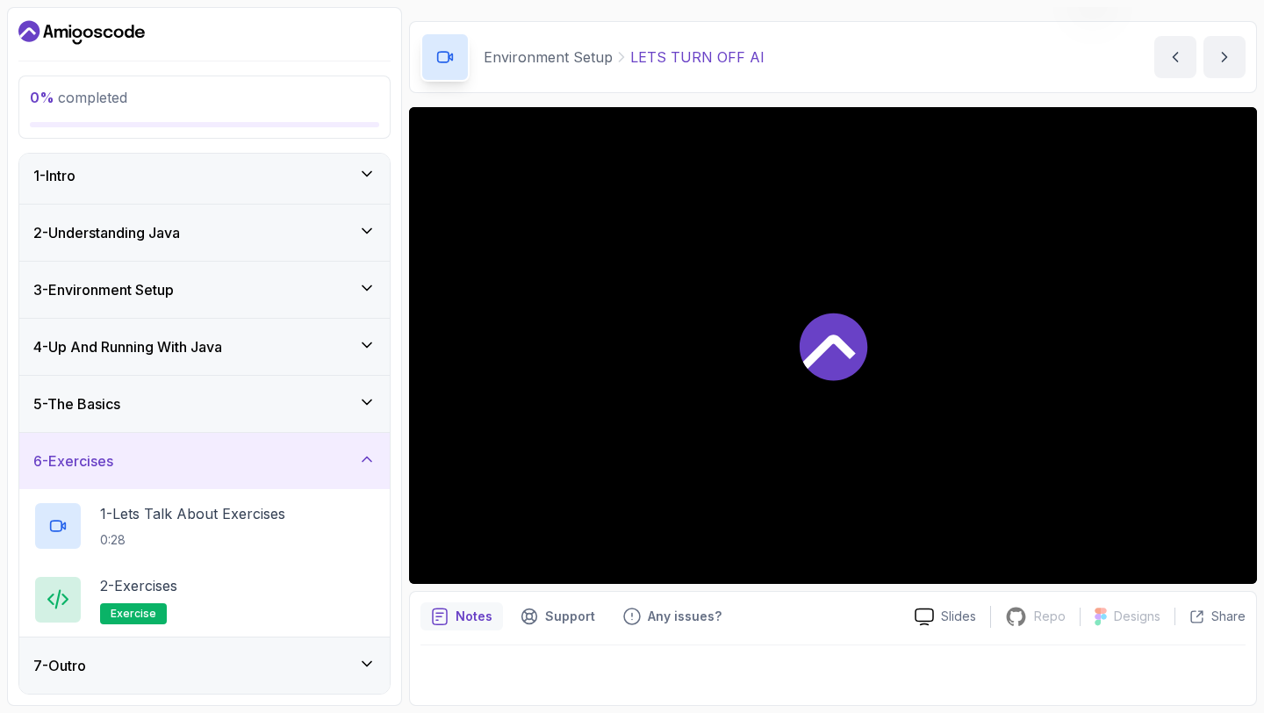
scroll to position [0, 0]
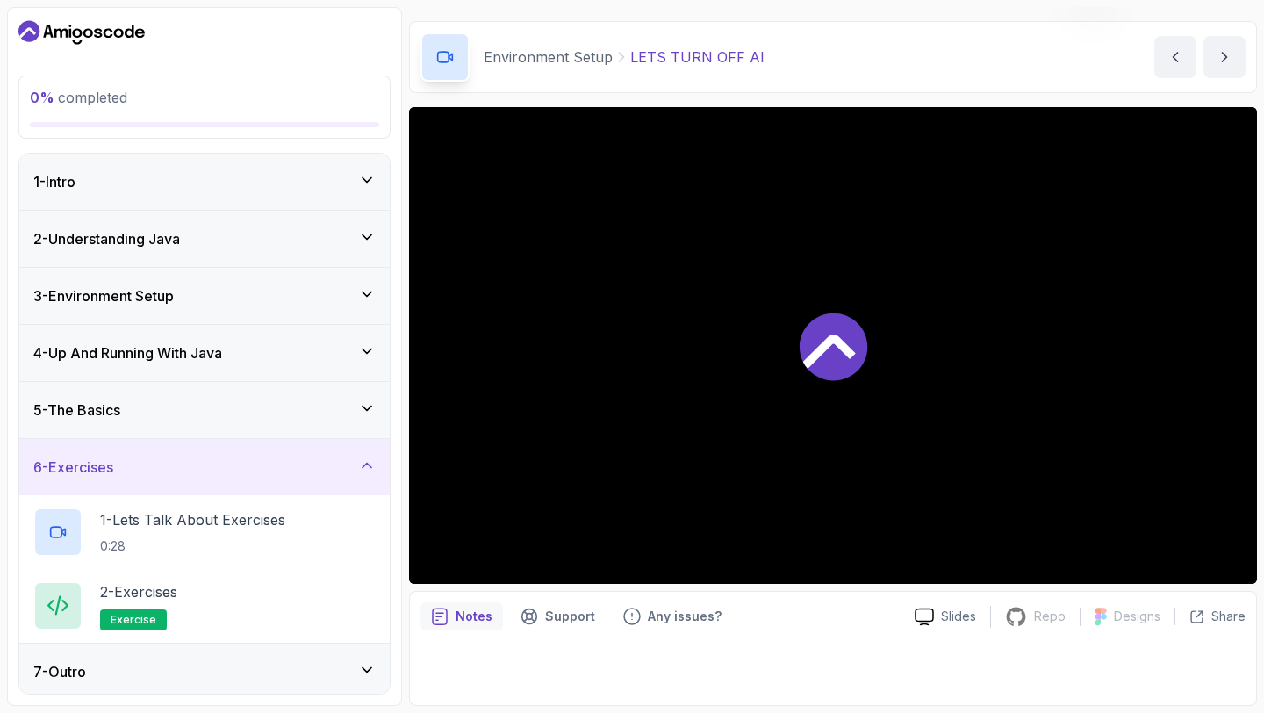
click at [800, 349] on icon at bounding box center [833, 346] width 70 height 70
click at [800, 349] on div at bounding box center [833, 345] width 848 height 477
click at [934, 622] on icon at bounding box center [924, 617] width 19 height 18
